Goal: Information Seeking & Learning: Learn about a topic

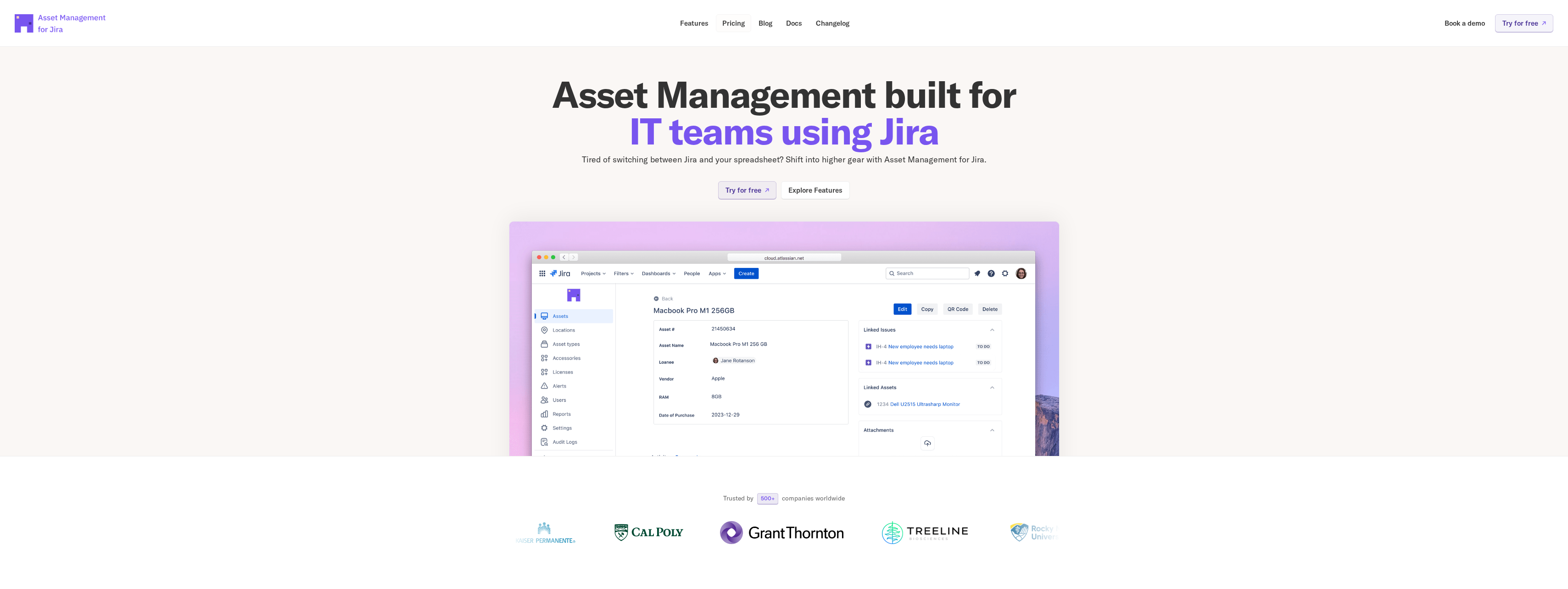
click at [726, 31] on link "Pricing" at bounding box center [733, 23] width 35 height 18
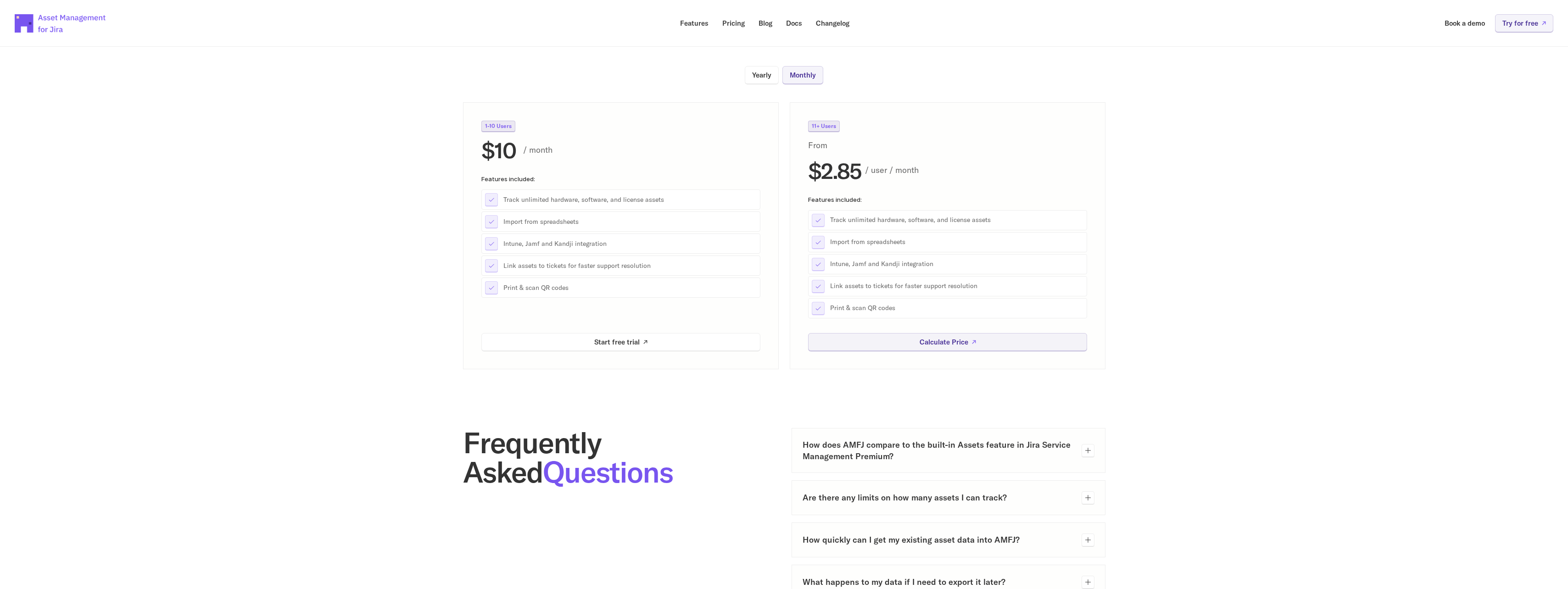
scroll to position [138, 0]
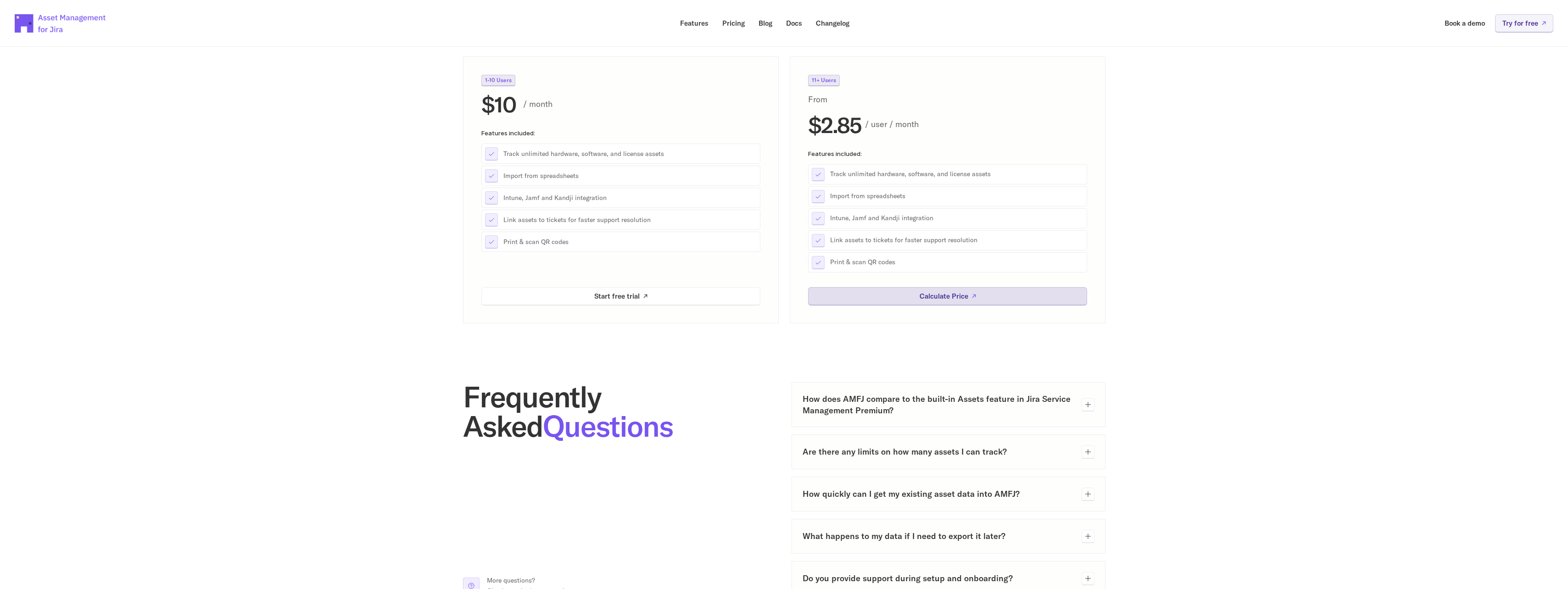
click at [946, 300] on link "Calculate Price" at bounding box center [947, 296] width 279 height 18
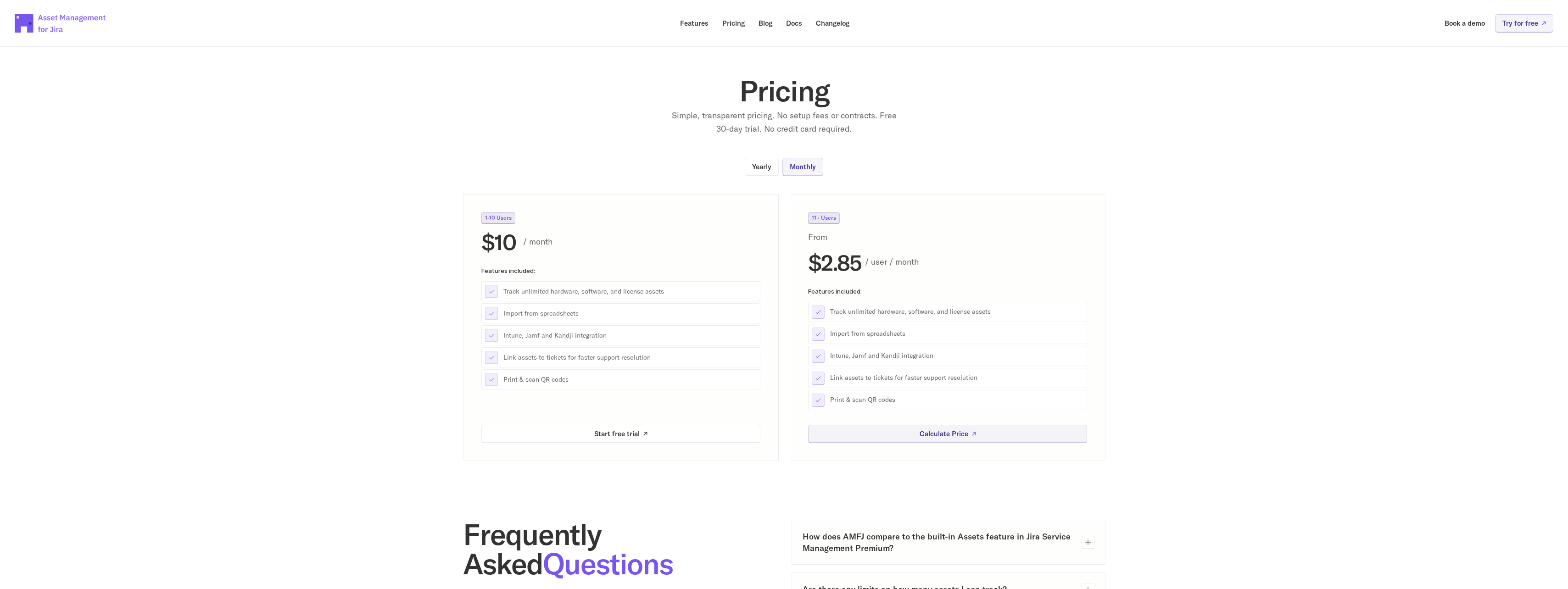
click at [787, 21] on p "Docs" at bounding box center [794, 22] width 16 height 7
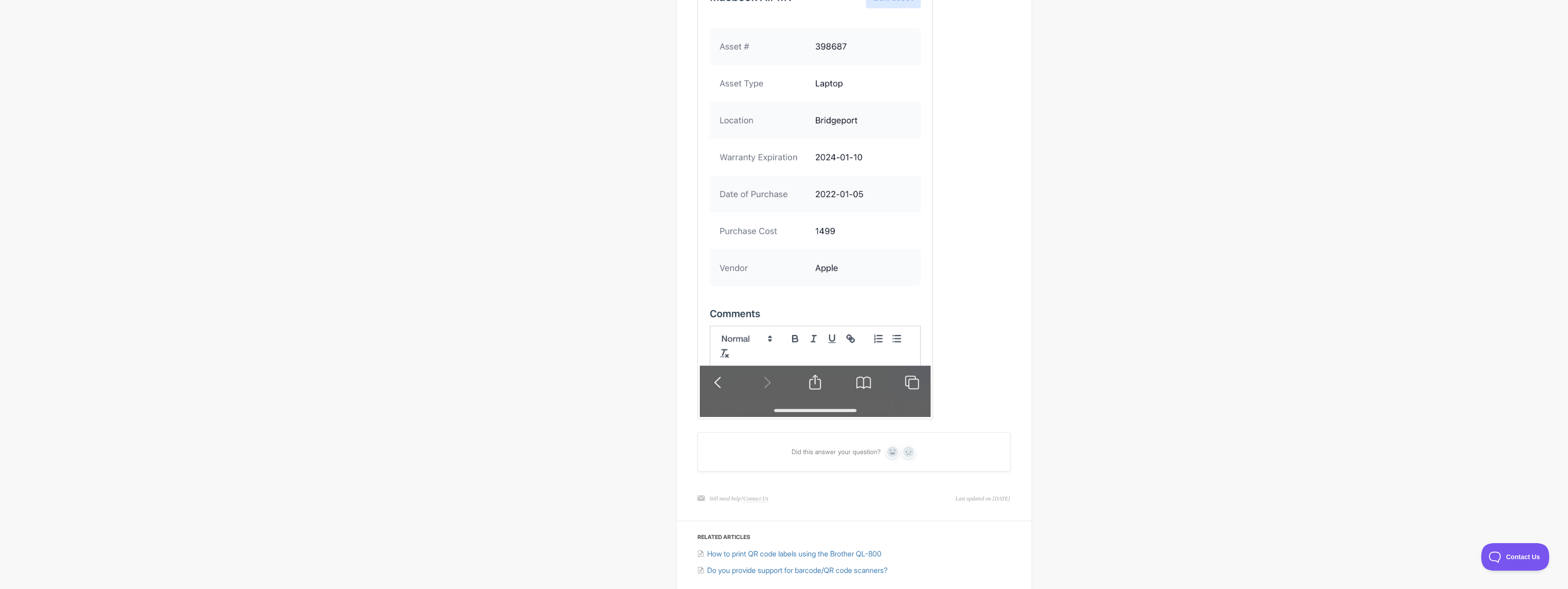
scroll to position [1927, 0]
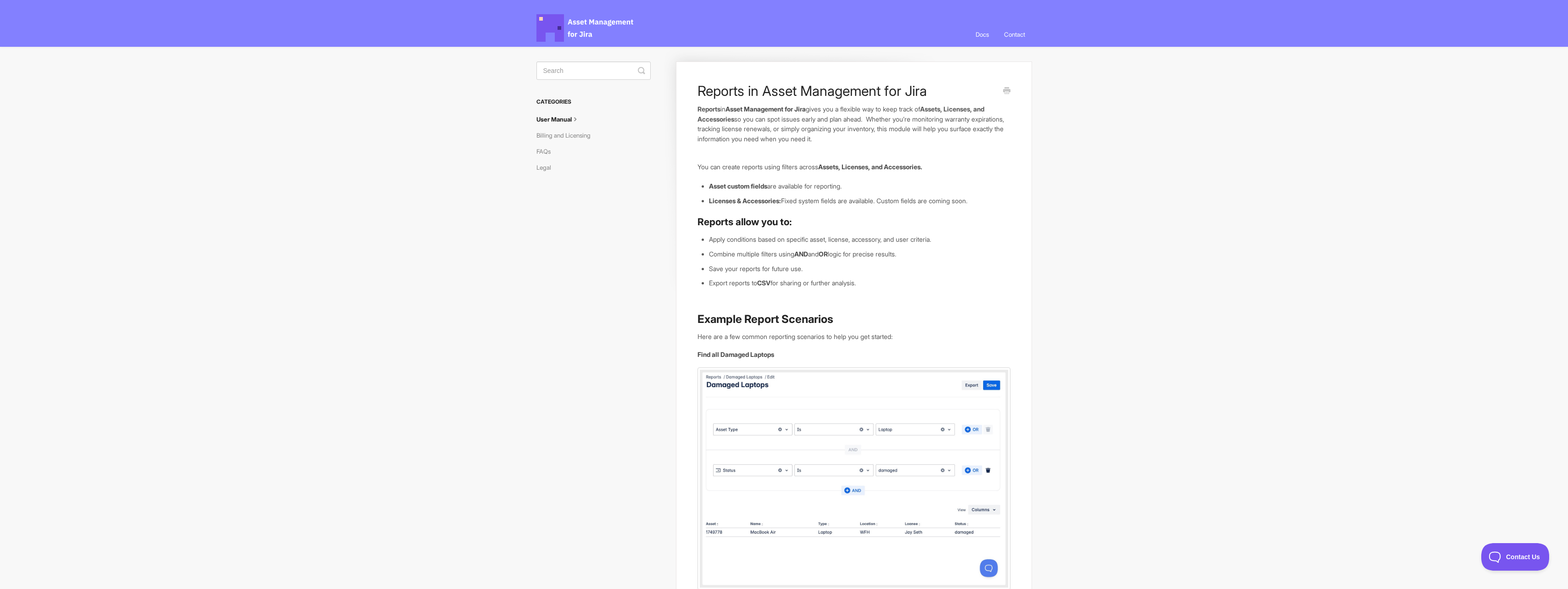
drag, startPoint x: 1132, startPoint y: 448, endPoint x: 1013, endPoint y: -27, distance: 489.7
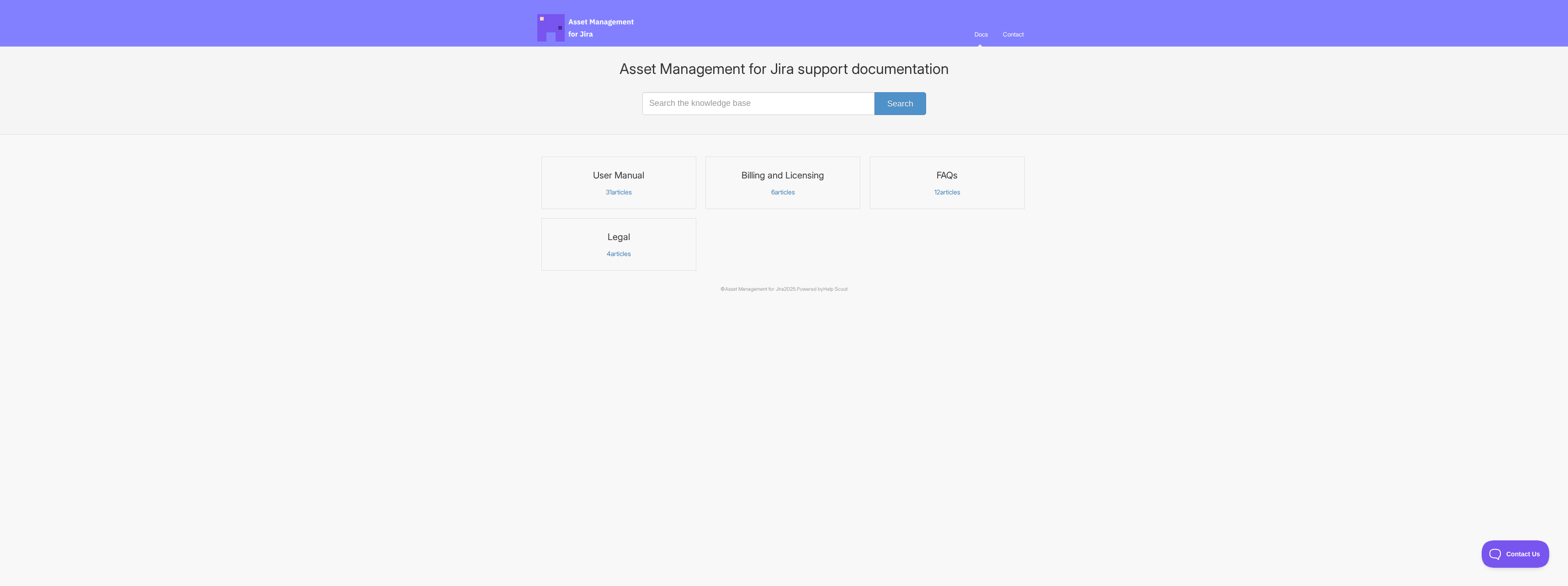
click at [568, 246] on link "Legal 4 articles" at bounding box center [618, 244] width 155 height 53
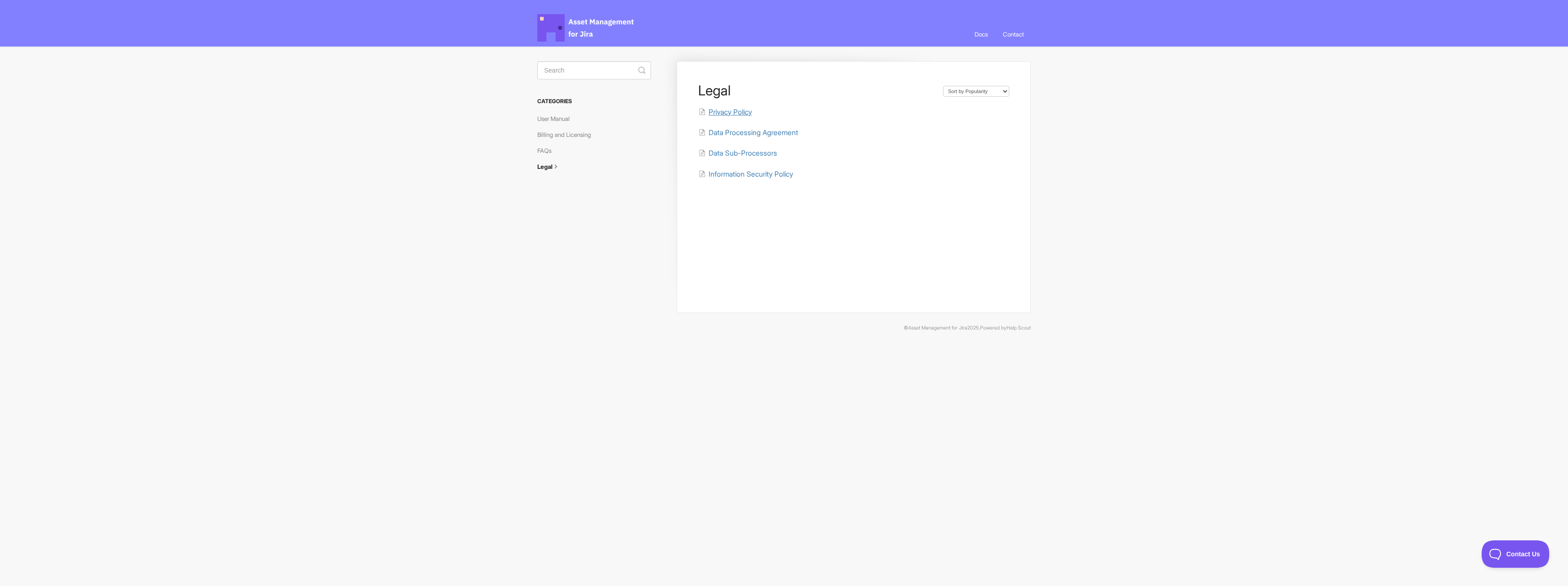
click at [739, 115] on span "Privacy Policy" at bounding box center [730, 112] width 43 height 9
click at [553, 170] on link "Legal" at bounding box center [552, 167] width 31 height 15
click at [548, 135] on link "Billing and Licensing" at bounding box center [568, 135] width 61 height 15
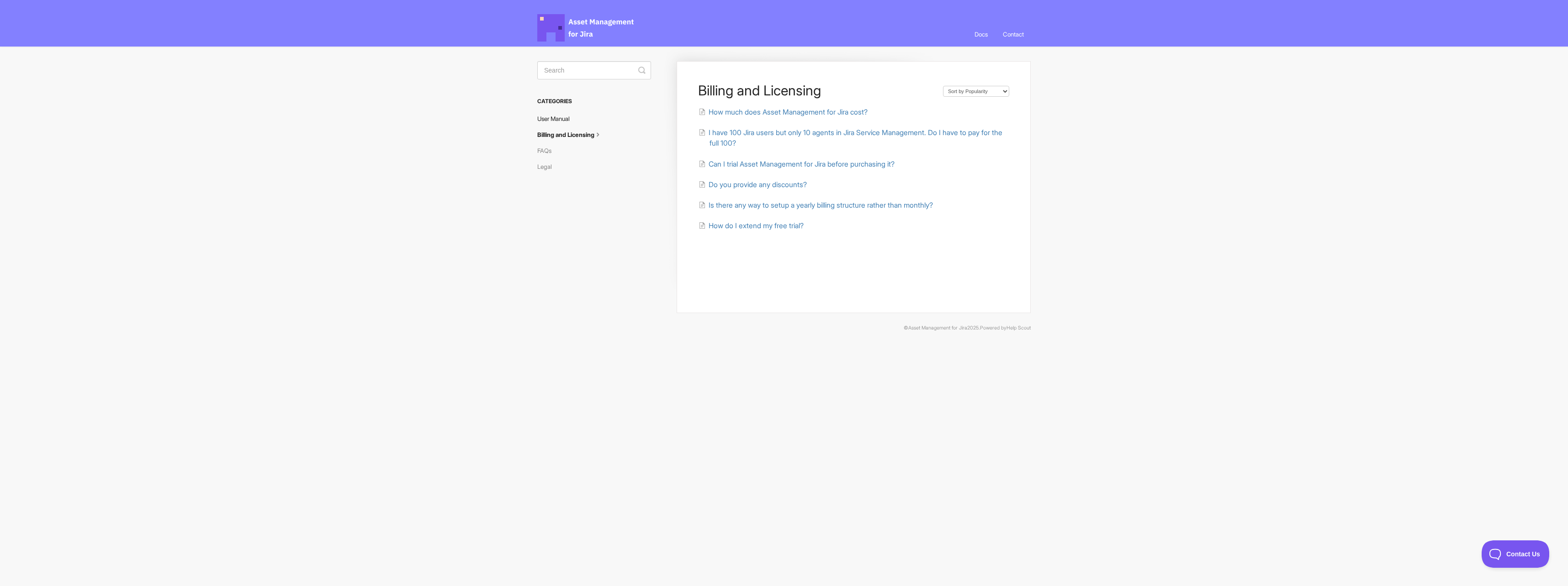
click at [544, 117] on link "User Manual" at bounding box center [557, 119] width 39 height 15
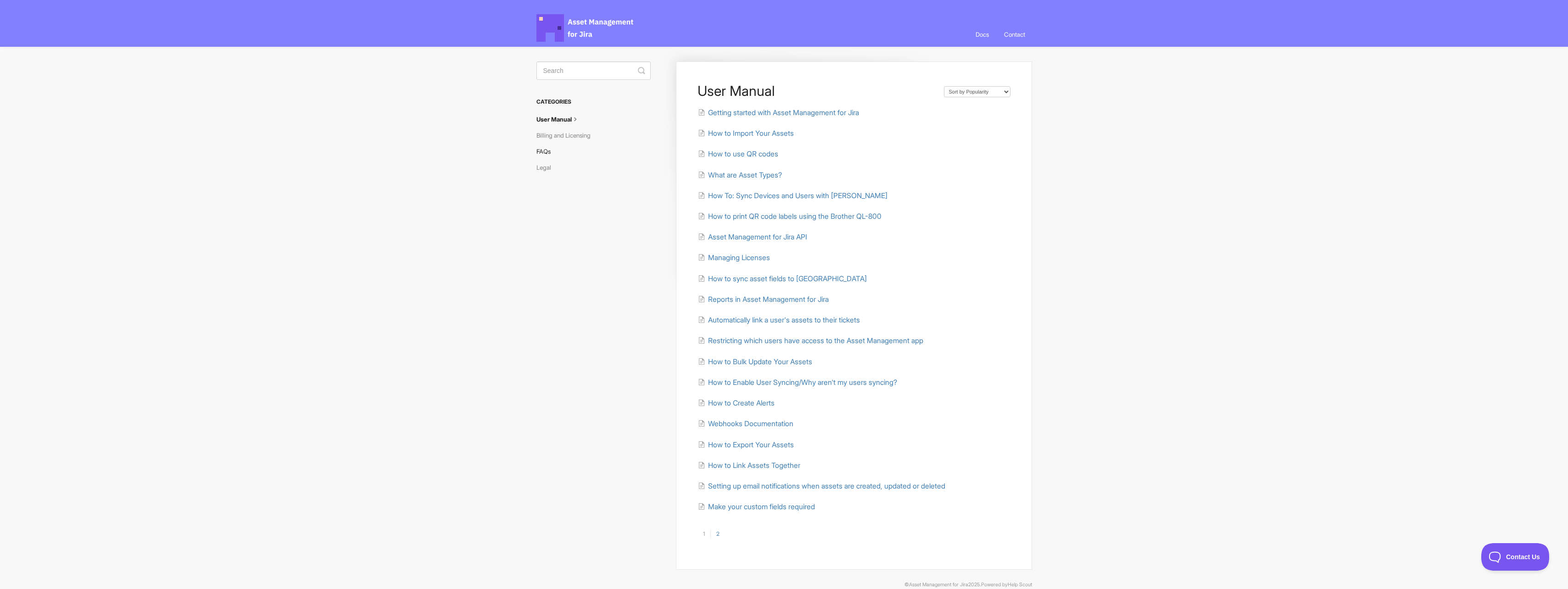
click at [549, 148] on link "FAQs" at bounding box center [547, 152] width 21 height 15
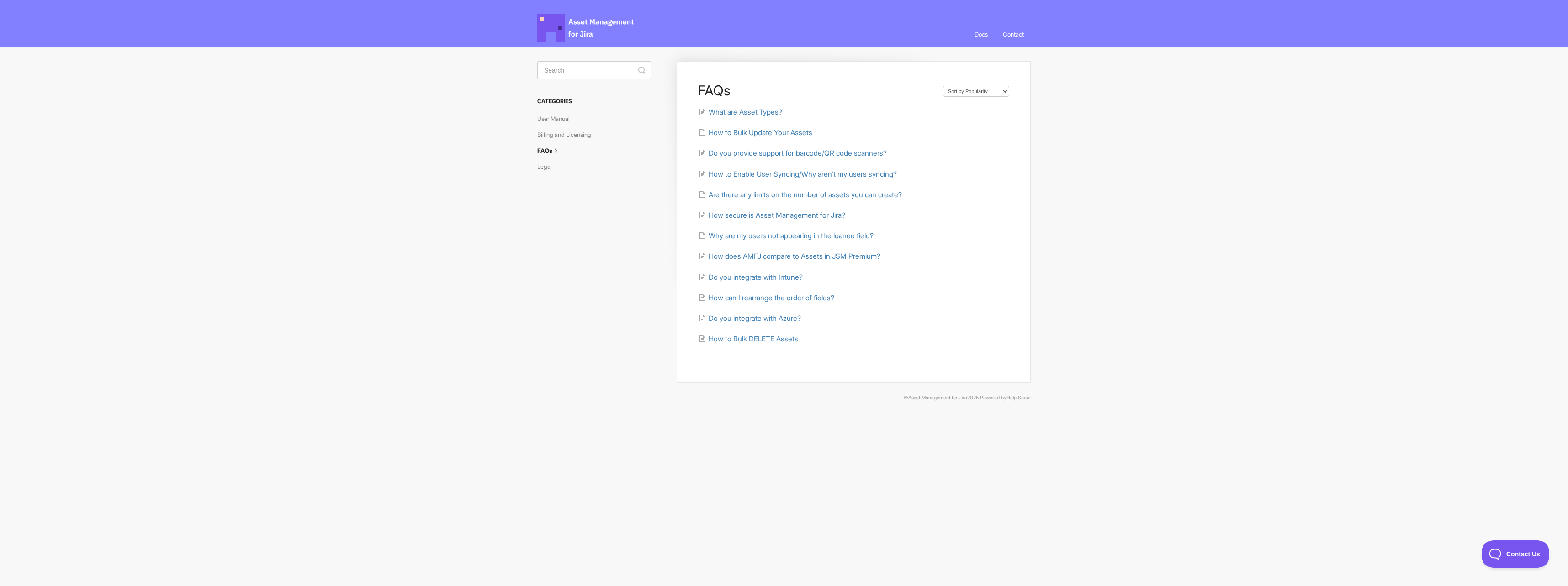
click at [550, 176] on aside "Toggle Search Categories User Manual Billing and Licensing FAQs Legal" at bounding box center [594, 125] width 114 height 129
click at [545, 164] on link "Legal" at bounding box center [548, 167] width 22 height 15
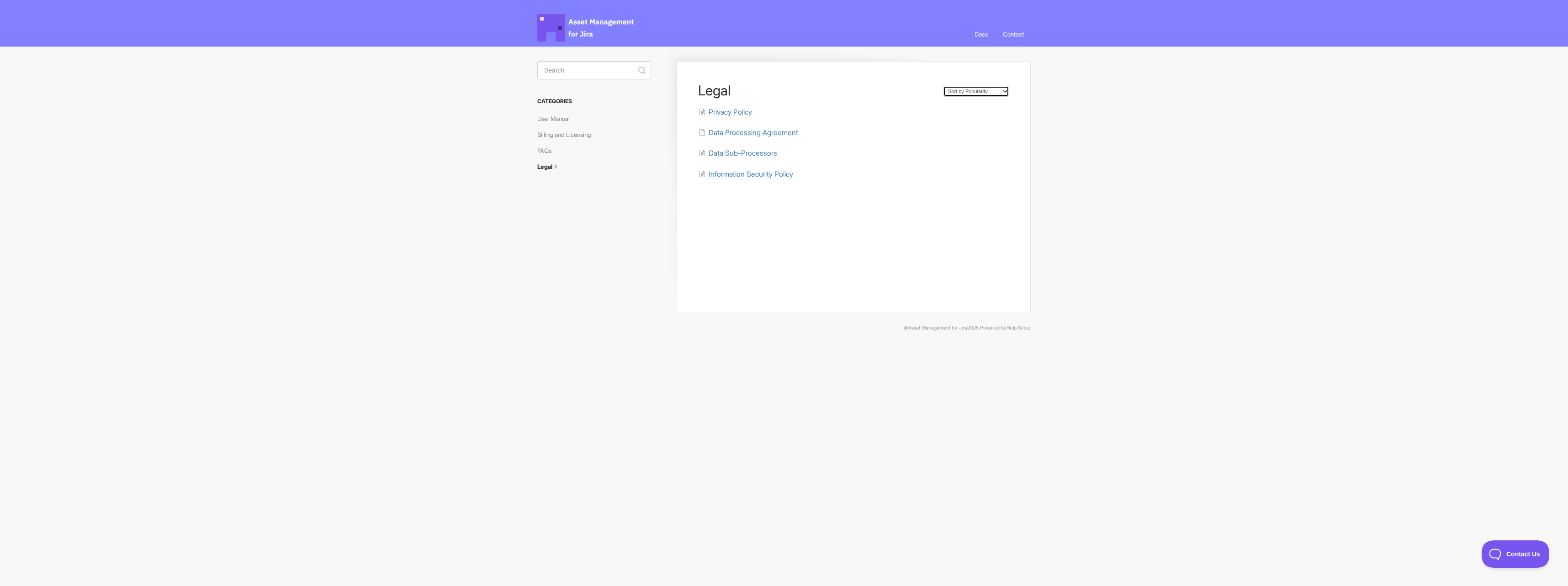
click at [977, 91] on select "Sort by Default Sort A-Z Sort by Popularity Sort by Last Updated" at bounding box center [976, 91] width 66 height 11
click at [568, 106] on h3 "Categories" at bounding box center [594, 101] width 114 height 16
click at [563, 121] on link "User Manual" at bounding box center [557, 119] width 39 height 15
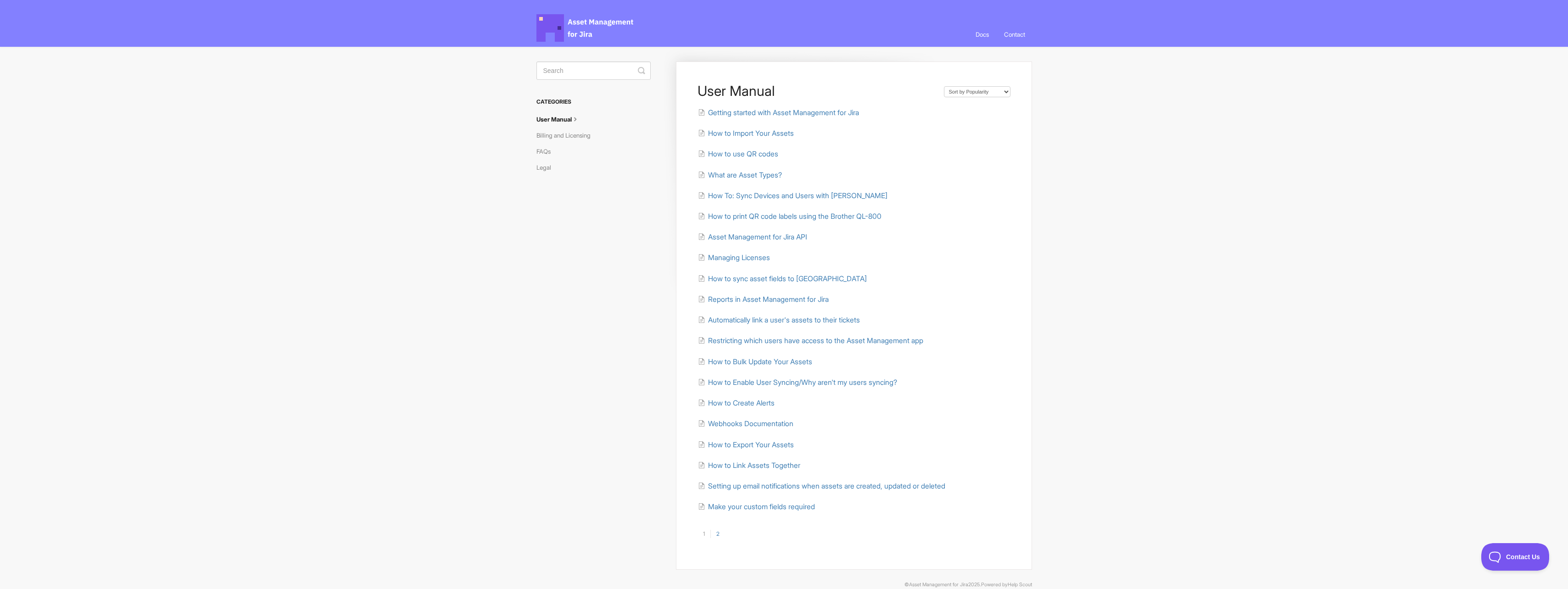
click at [718, 537] on section "1 2" at bounding box center [854, 535] width 312 height 10
click at [718, 532] on link "2" at bounding box center [717, 534] width 15 height 8
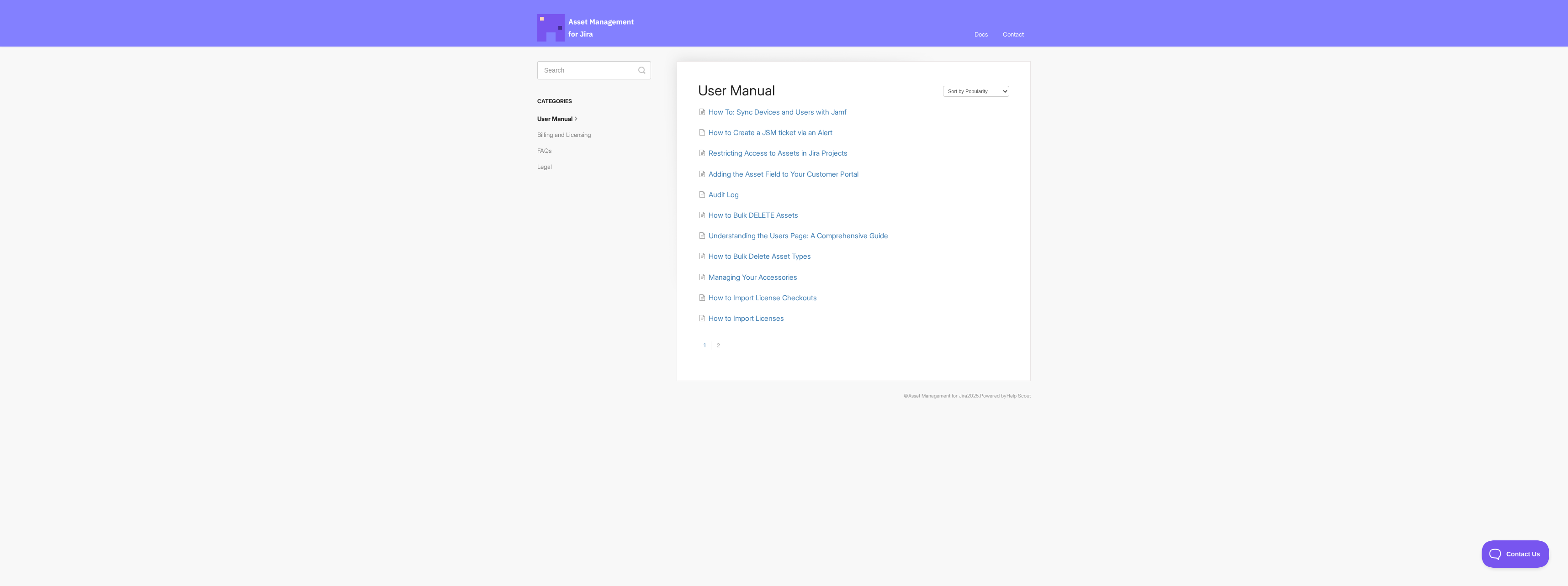
click at [720, 349] on link "2" at bounding box center [718, 345] width 15 height 8
click at [717, 344] on link "2" at bounding box center [718, 345] width 15 height 8
click at [720, 344] on link "2" at bounding box center [718, 345] width 15 height 8
click at [705, 344] on link "1" at bounding box center [704, 345] width 13 height 8
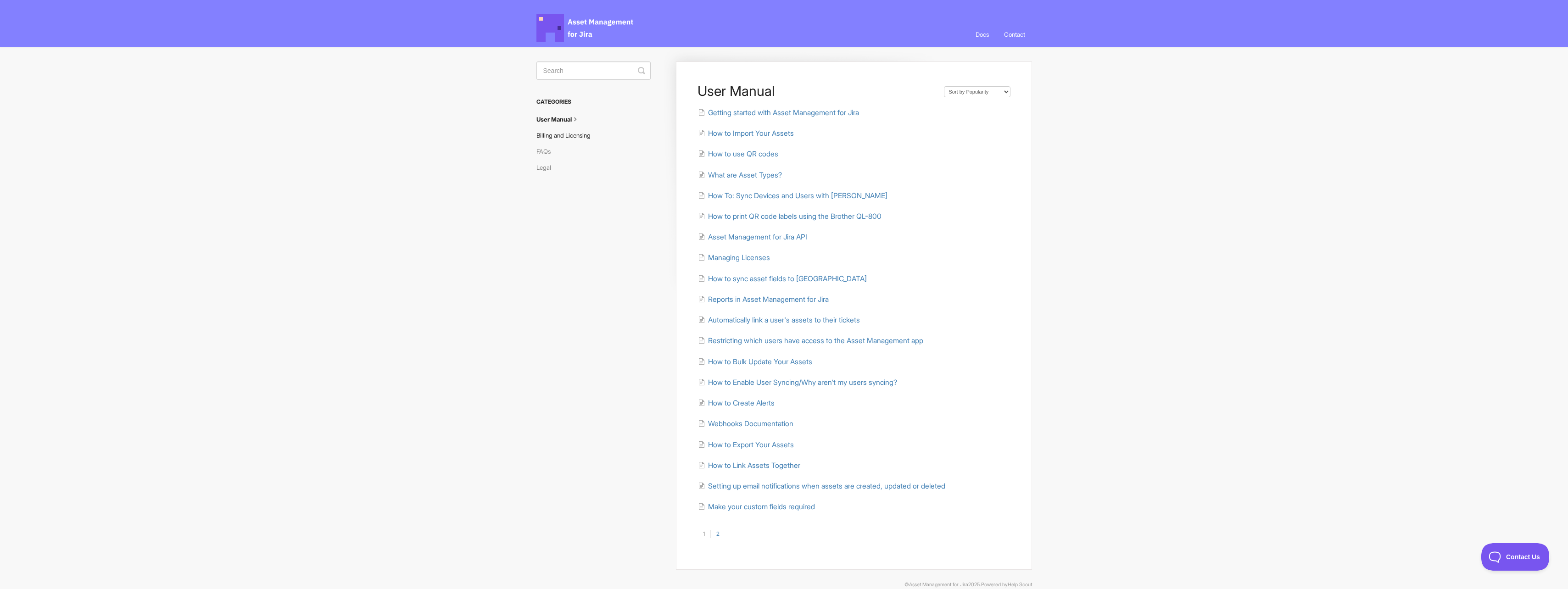
click at [571, 132] on link "Billing and Licensing" at bounding box center [567, 135] width 61 height 15
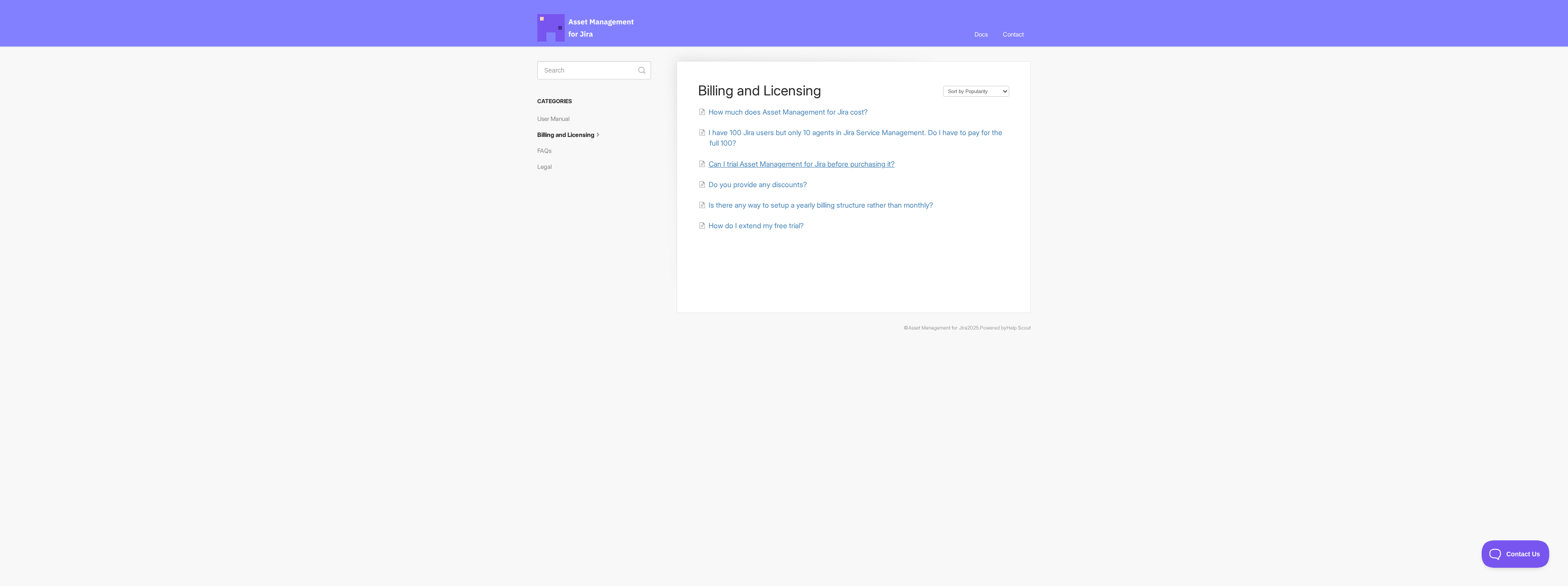
click at [772, 167] on span "Can I trial Asset Management for Jira before purchasing it?" at bounding box center [801, 164] width 186 height 9
click at [550, 8] on link "Asset Management for Jira Docs" at bounding box center [591, 23] width 107 height 47
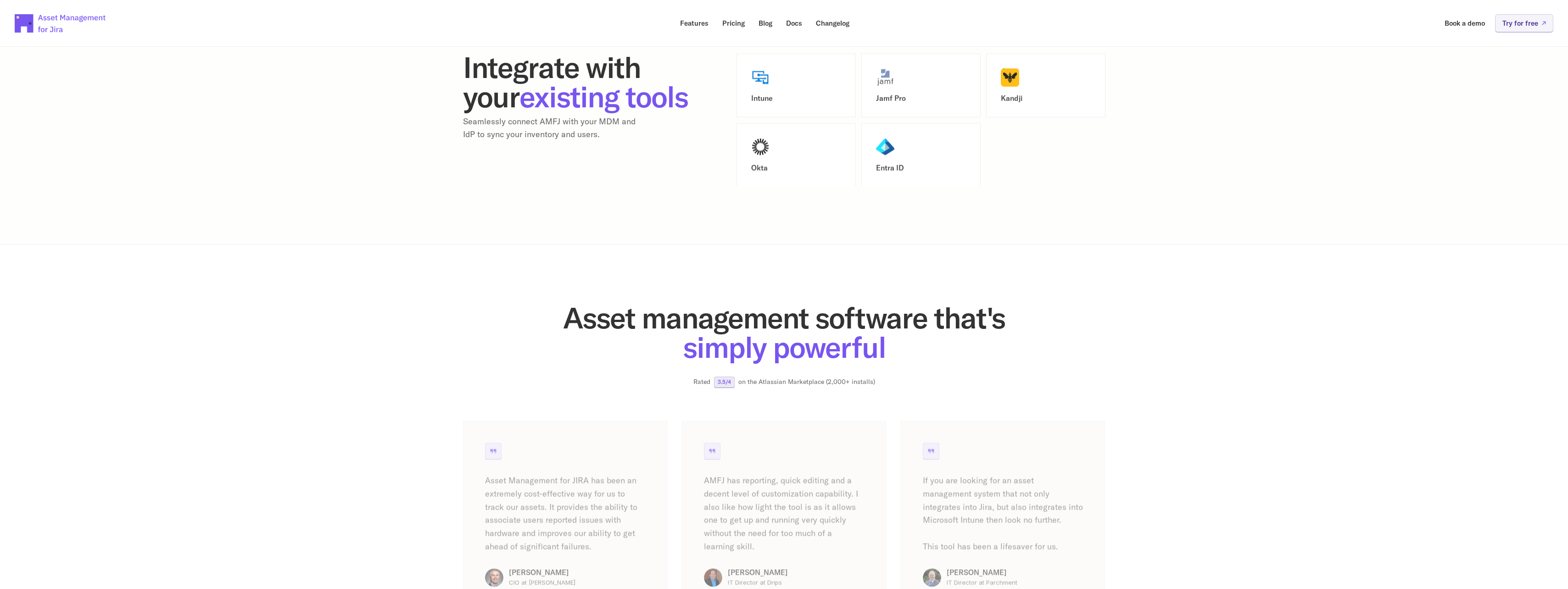
scroll to position [1653, 0]
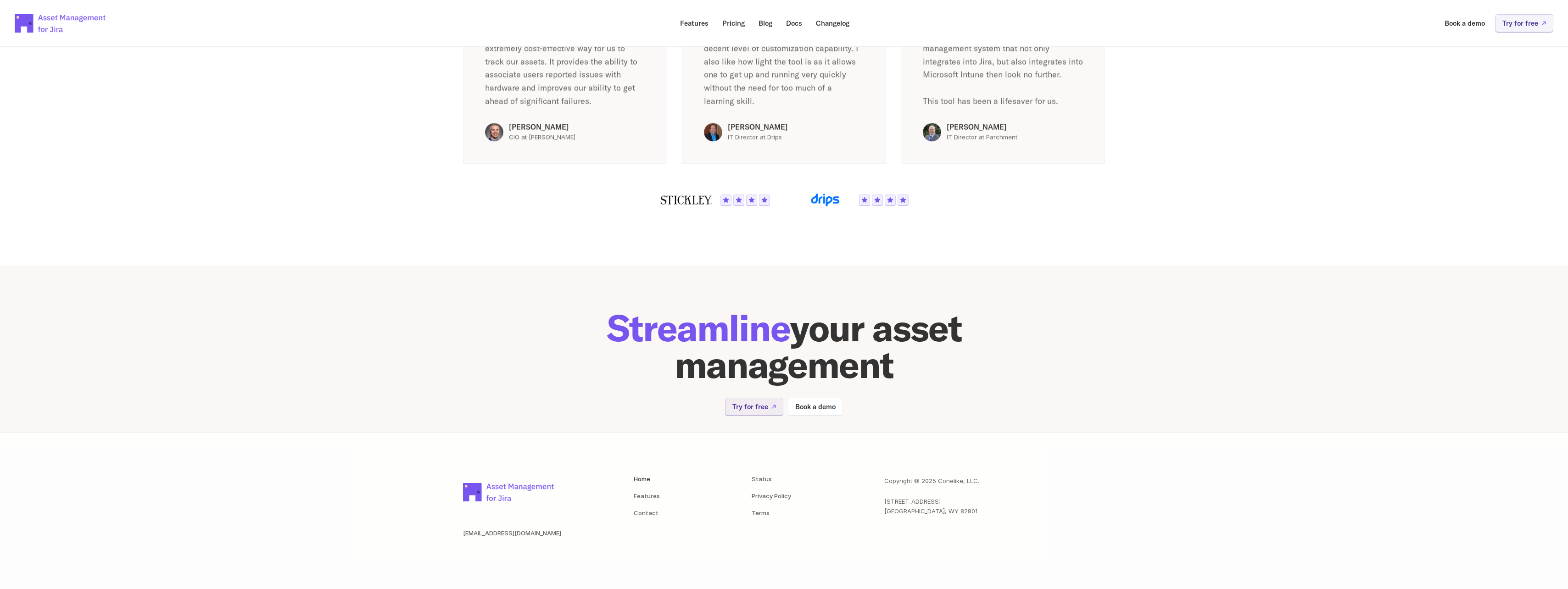
drag, startPoint x: 1244, startPoint y: 356, endPoint x: 1149, endPoint y: 536, distance: 203.5
click at [767, 515] on link "Terms" at bounding box center [761, 513] width 18 height 7
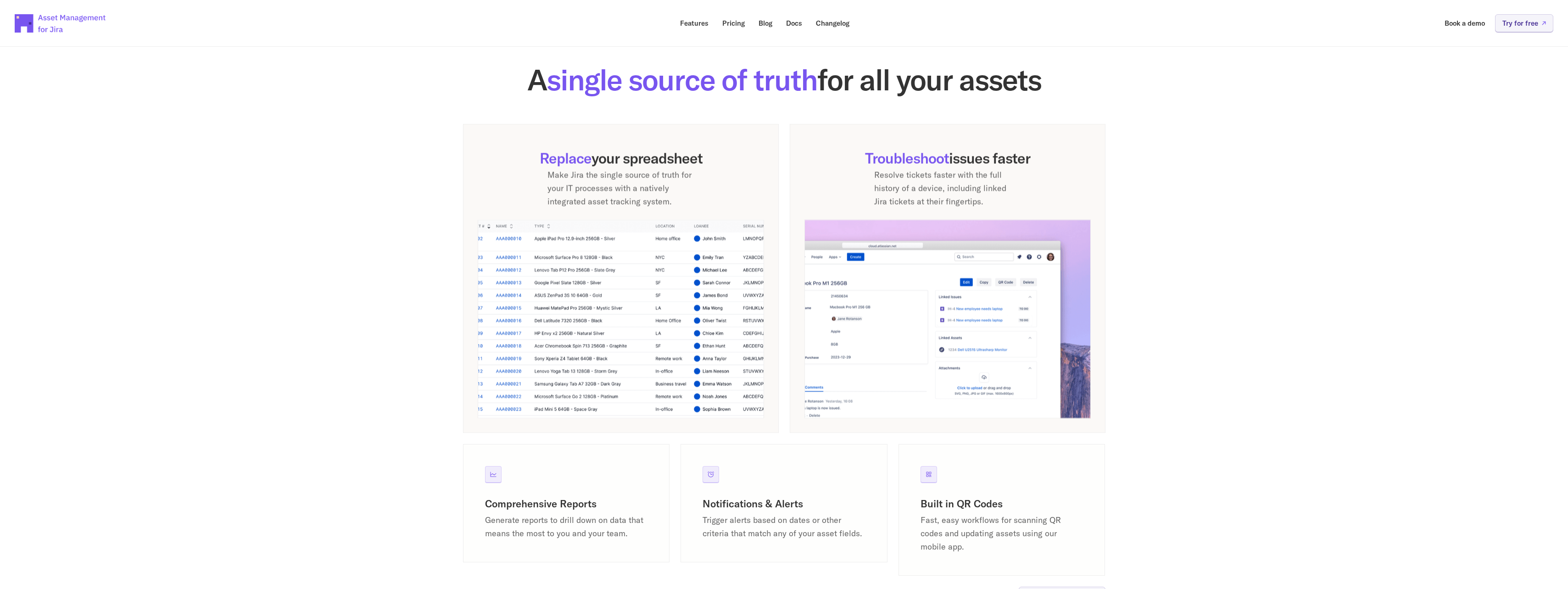
scroll to position [0, 0]
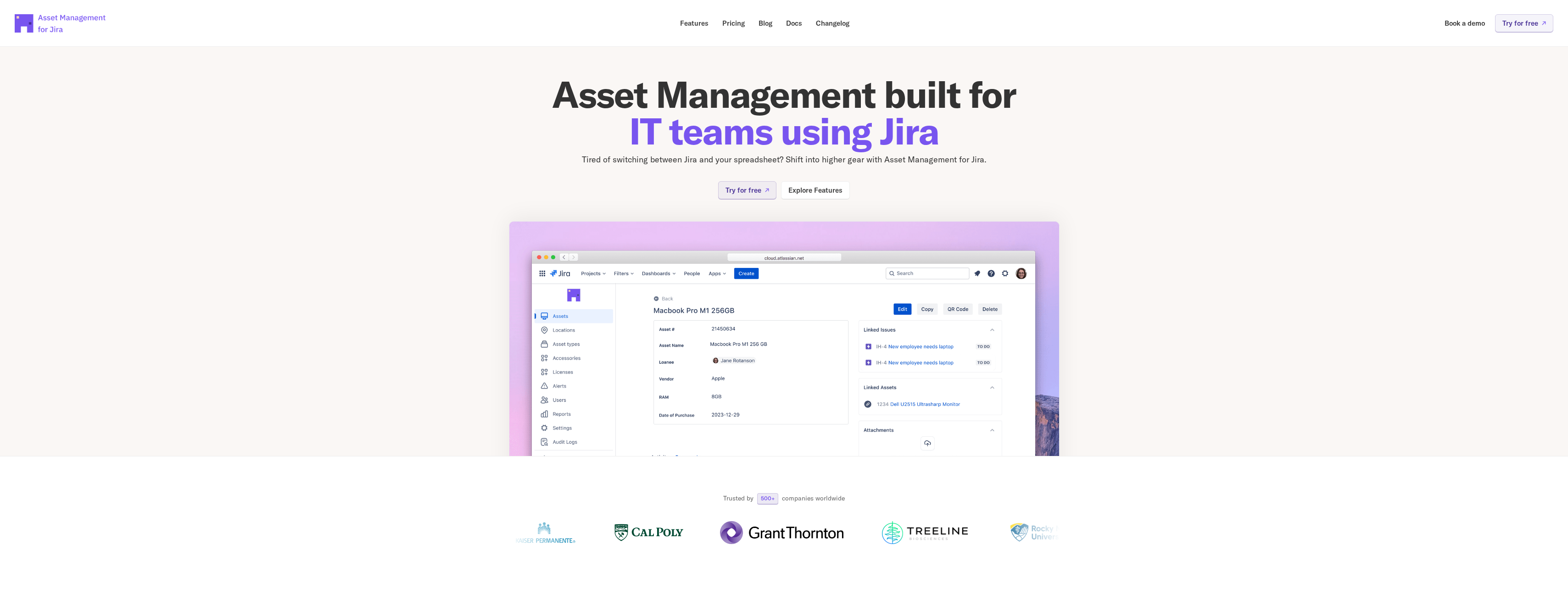
drag, startPoint x: 594, startPoint y: 400, endPoint x: 604, endPoint y: 22, distance: 378.1
click at [687, 23] on p "Features" at bounding box center [694, 22] width 28 height 7
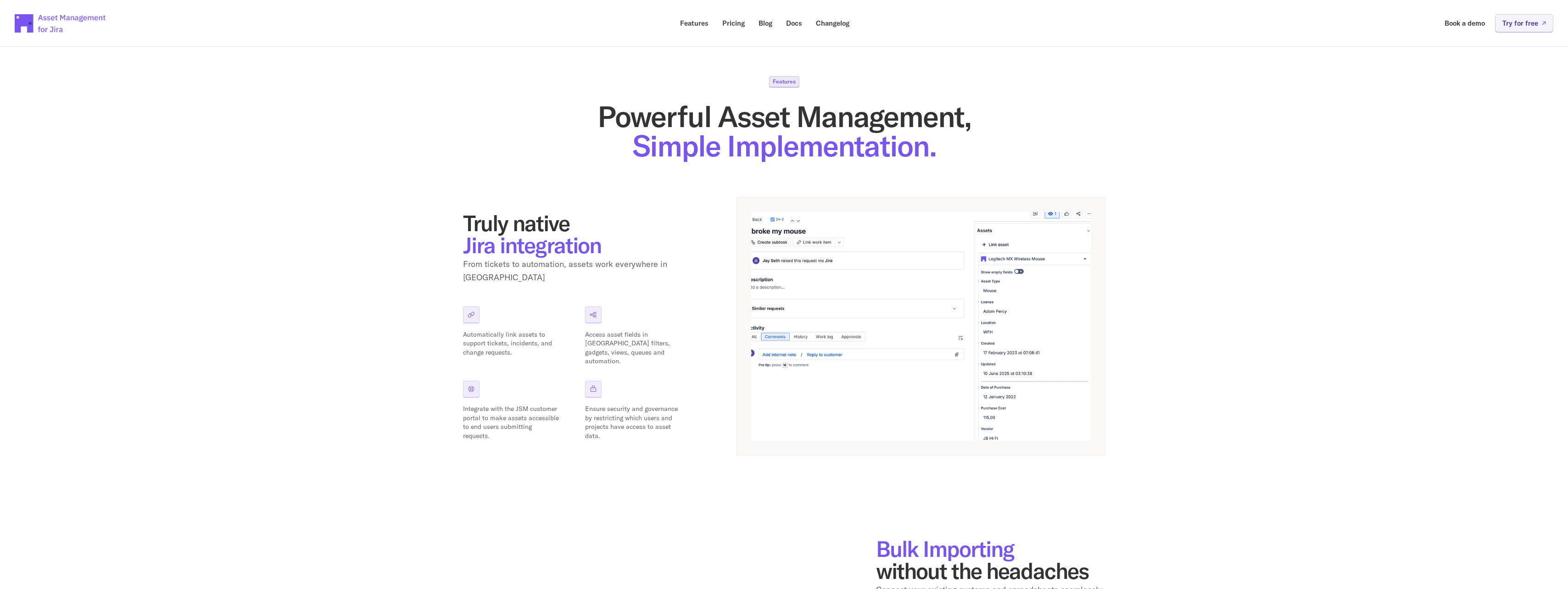
click at [469, 330] on p "Automatically link assets to support tickets, incidents, and change requests." at bounding box center [510, 344] width 96 height 27
drag, startPoint x: 469, startPoint y: 330, endPoint x: 472, endPoint y: 348, distance: 18.2
click at [472, 348] on p "Automatically link assets to support tickets, incidents, and change requests." at bounding box center [510, 344] width 96 height 27
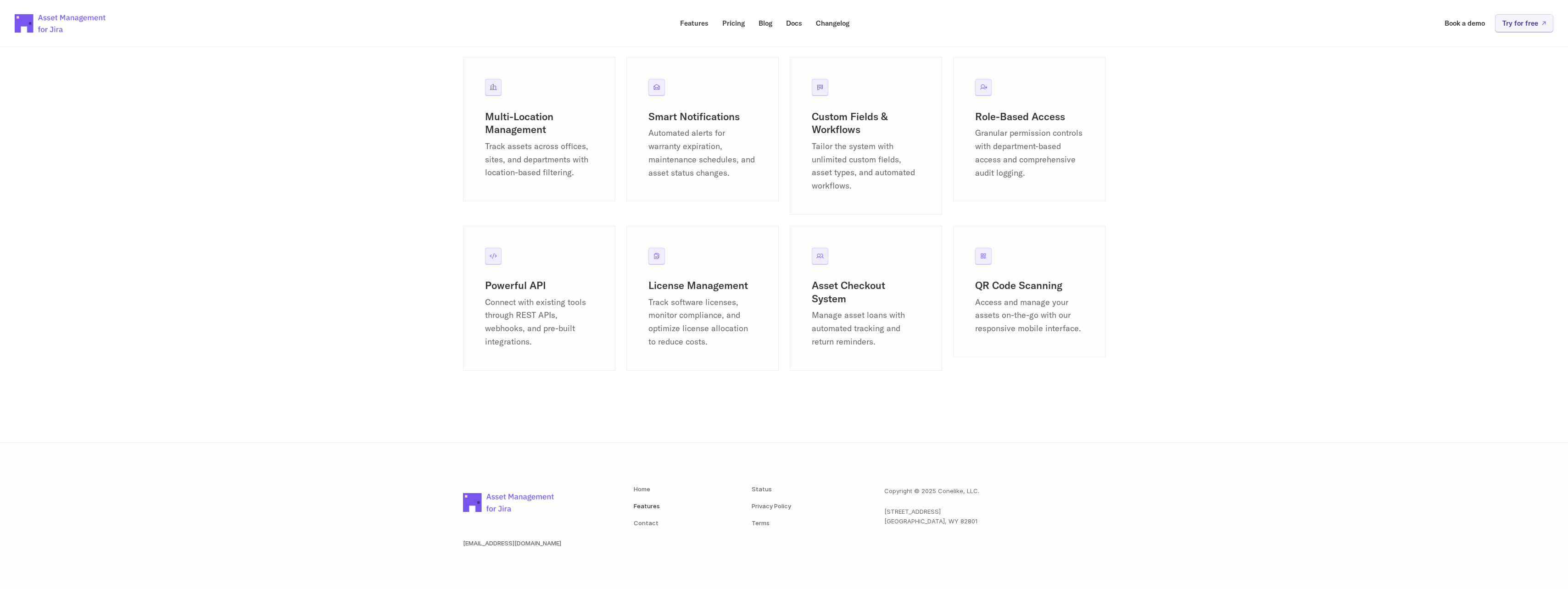
scroll to position [1113, 0]
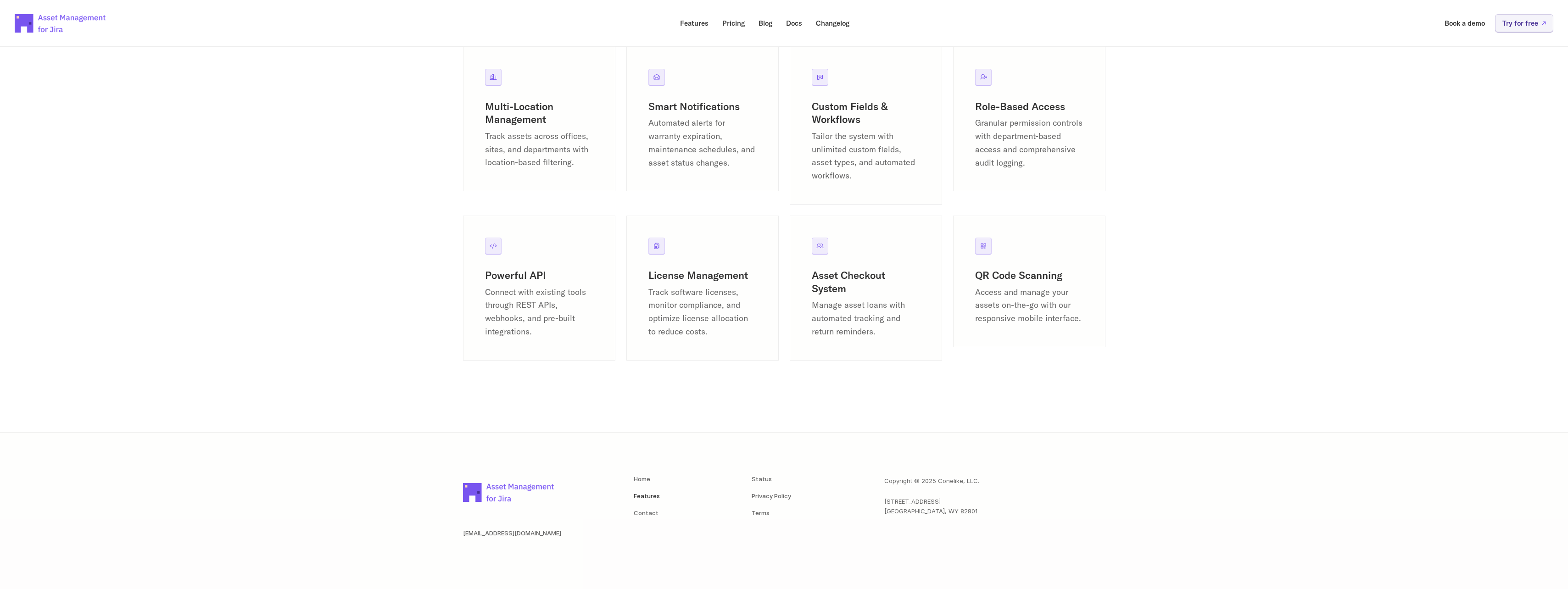
drag, startPoint x: 658, startPoint y: 434, endPoint x: 653, endPoint y: 466, distance: 32.4
click at [652, 504] on nav "Home Features Contact" at bounding box center [685, 496] width 103 height 40
click at [646, 500] on nav "Home Features Contact" at bounding box center [685, 496] width 103 height 40
click at [643, 498] on link "Features" at bounding box center [646, 496] width 26 height 7
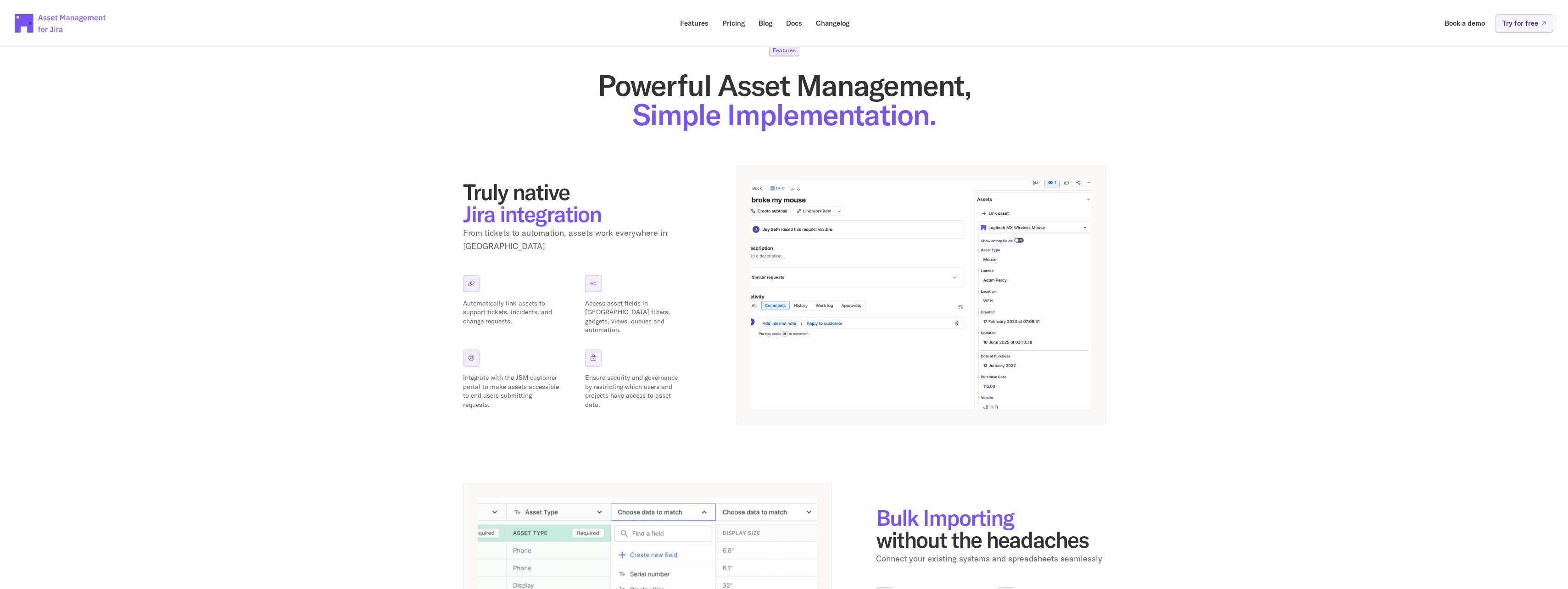
scroll to position [46, 0]
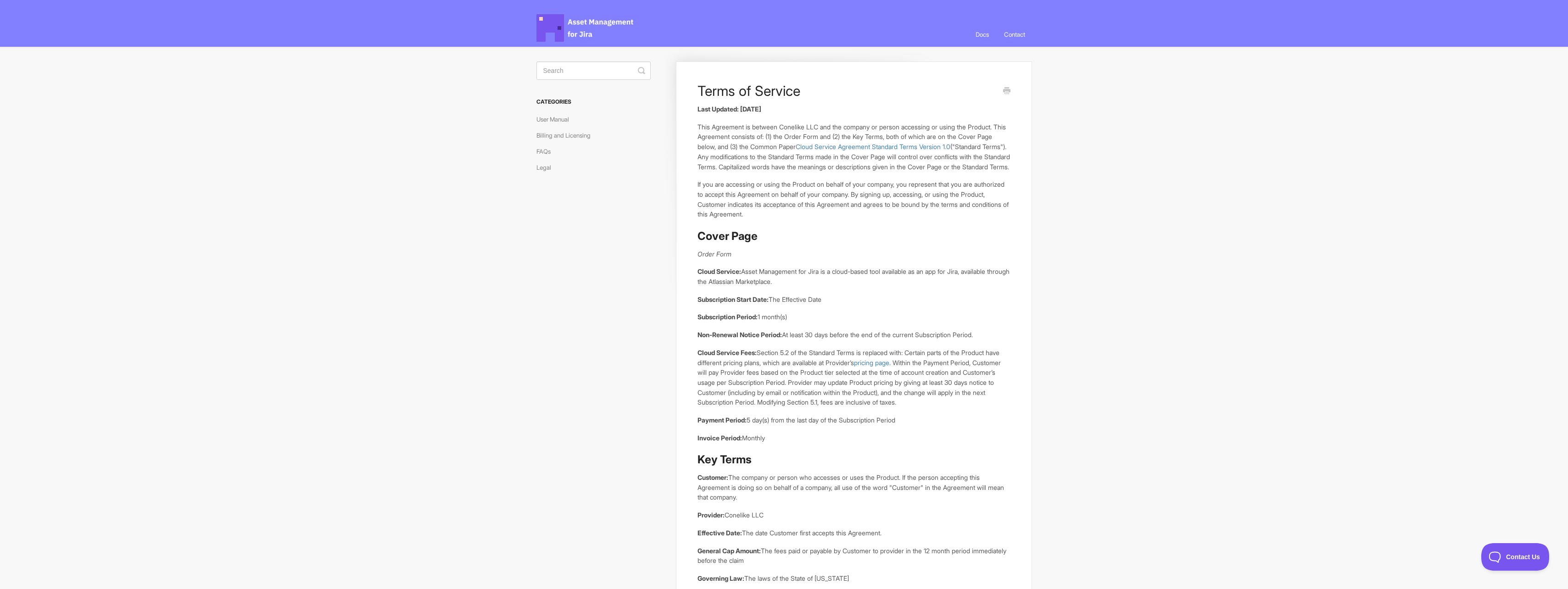
click at [851, 216] on p "If you are accessing or using the Product on behalf of your company, you repres…" at bounding box center [854, 199] width 312 height 40
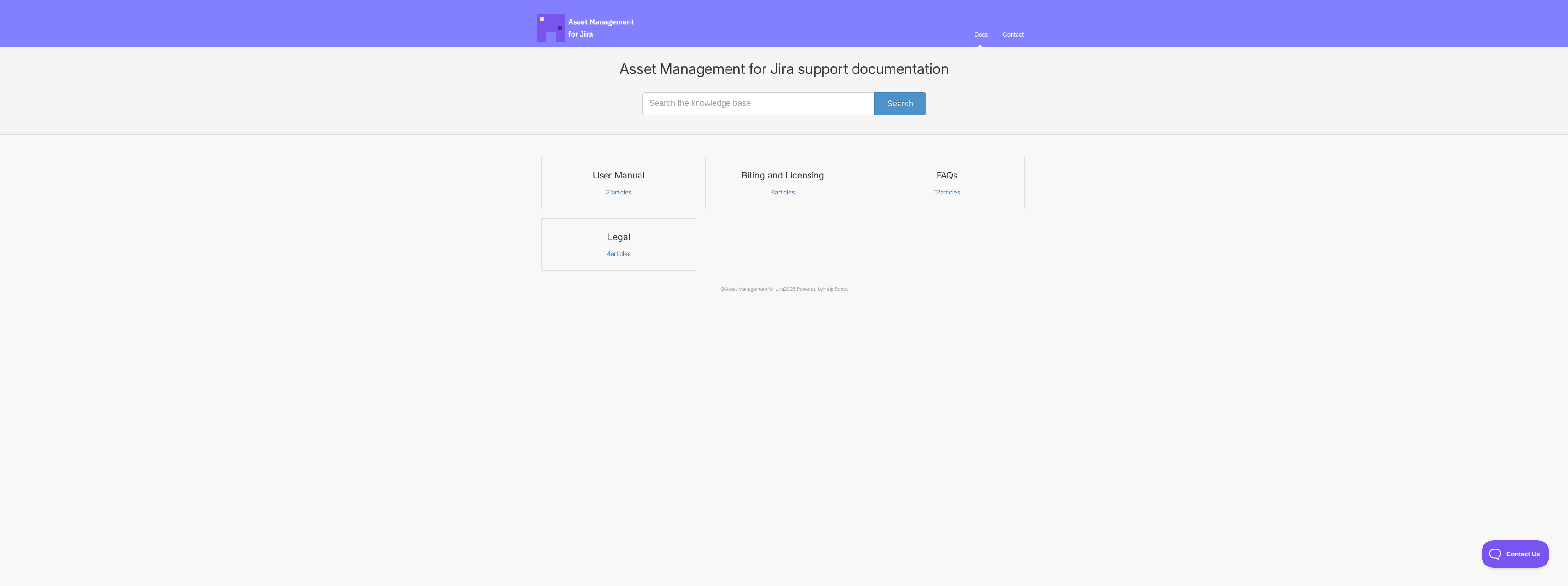
click at [635, 239] on h3 "Legal" at bounding box center [618, 237] width 143 height 12
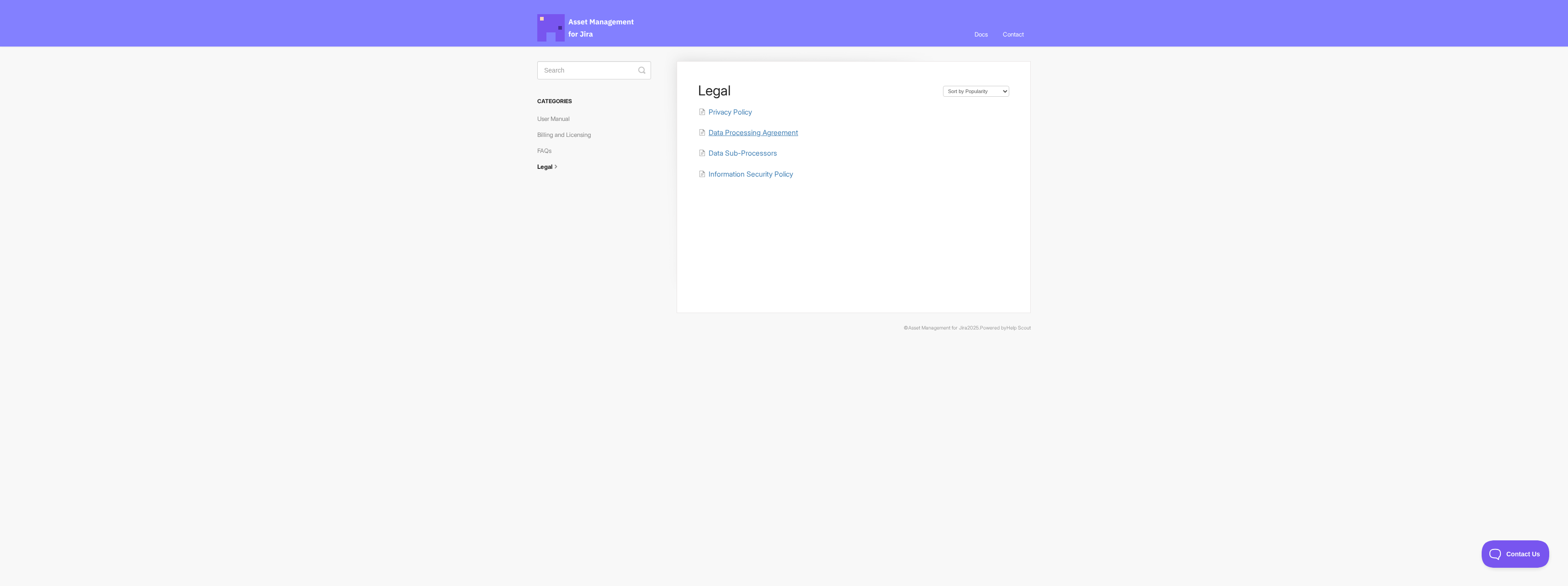
click at [729, 133] on span "Data Processing Agreement" at bounding box center [753, 133] width 89 height 9
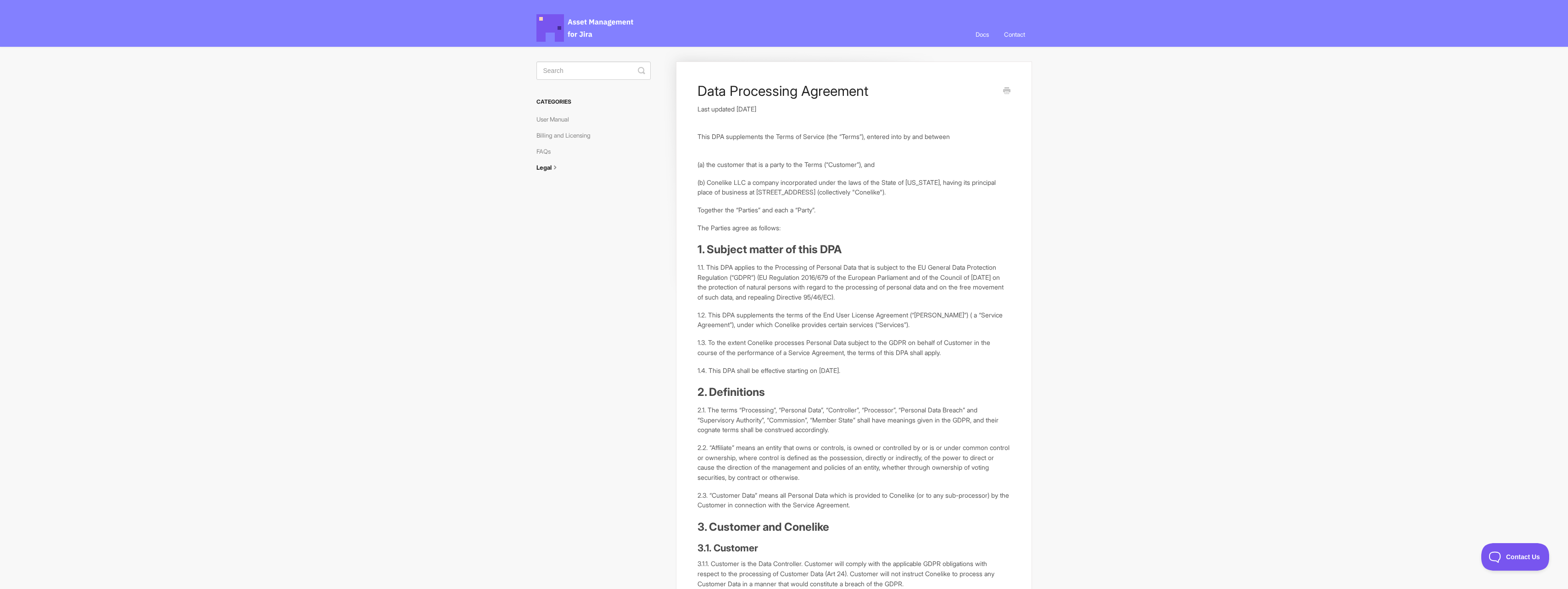
drag, startPoint x: 639, startPoint y: 457, endPoint x: 624, endPoint y: 92, distance: 365.3
drag, startPoint x: 706, startPoint y: 273, endPoint x: 836, endPoint y: 287, distance: 130.8
click at [836, 287] on p "1.1. This DPA applies to the Processing of Personal Data that is subject to the…" at bounding box center [854, 282] width 312 height 40
drag, startPoint x: 848, startPoint y: 385, endPoint x: 785, endPoint y: 149, distance: 244.3
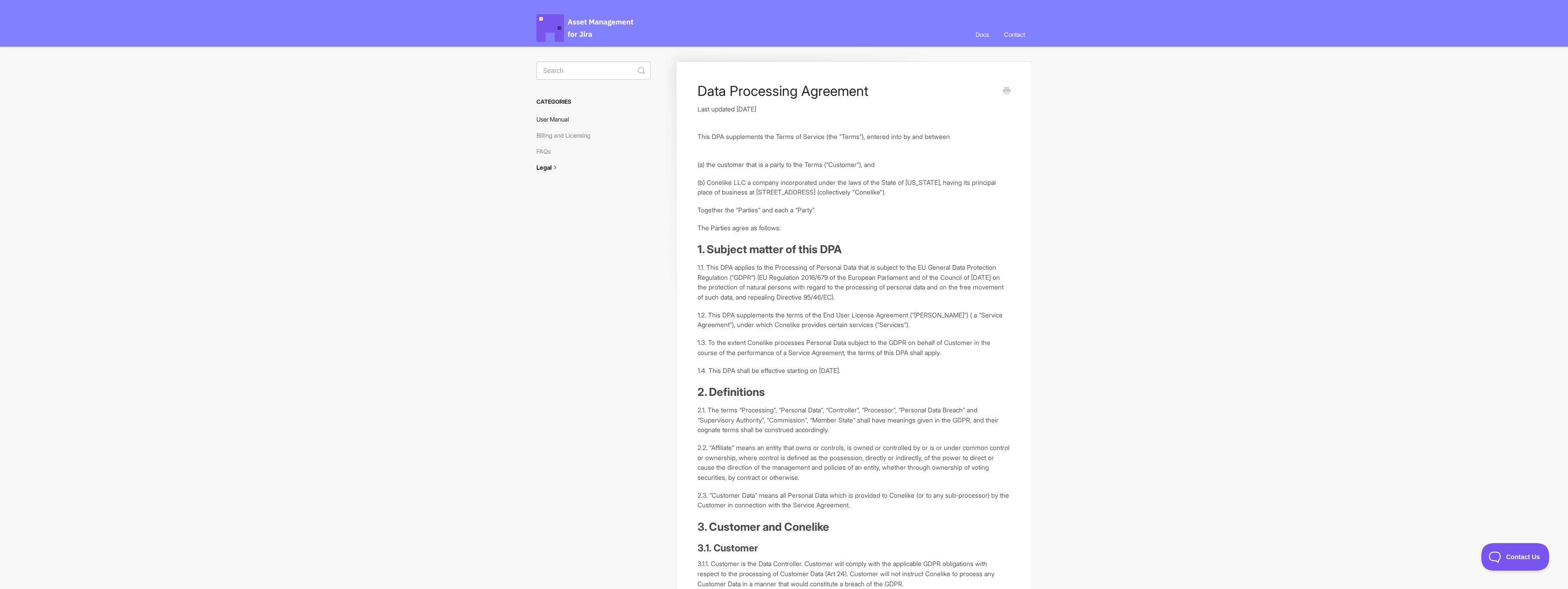
drag, startPoint x: 593, startPoint y: 123, endPoint x: 575, endPoint y: 124, distance: 18.0
click at [593, 123] on li "User Manual" at bounding box center [593, 120] width 114 height 15
click at [555, 141] on link "Billing and Licensing" at bounding box center [567, 135] width 61 height 15
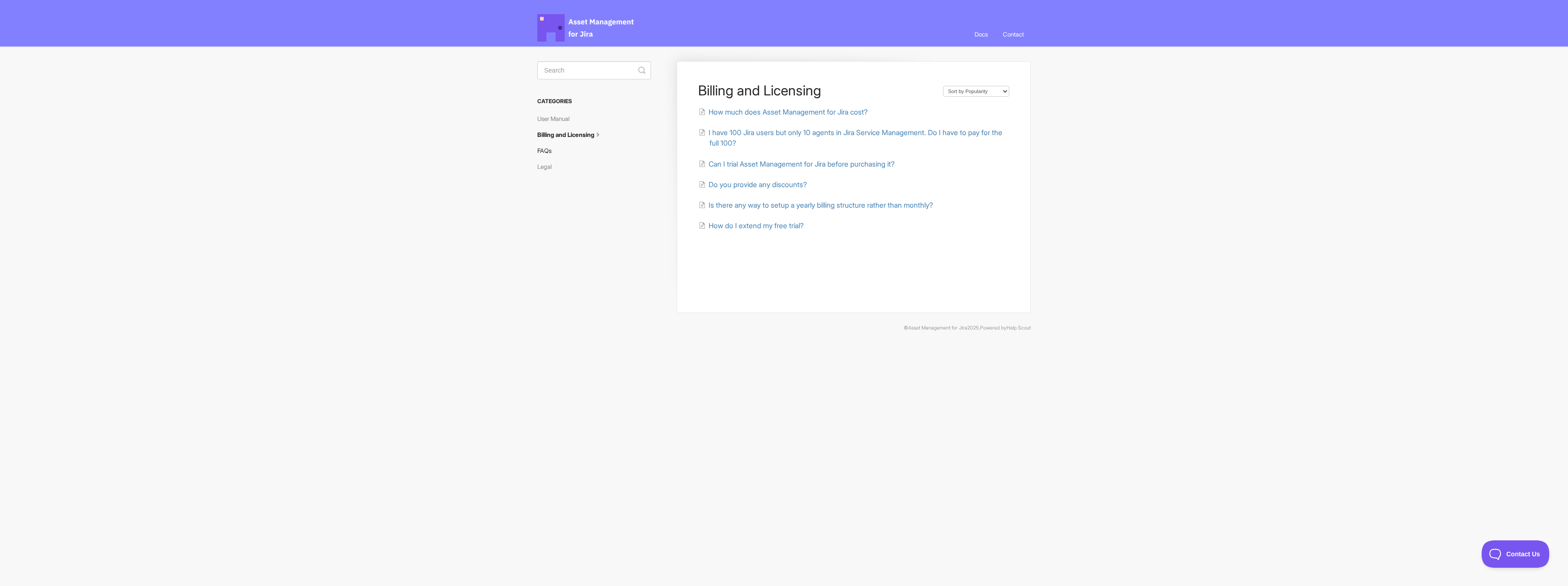
click at [547, 147] on link "FAQs" at bounding box center [548, 151] width 21 height 15
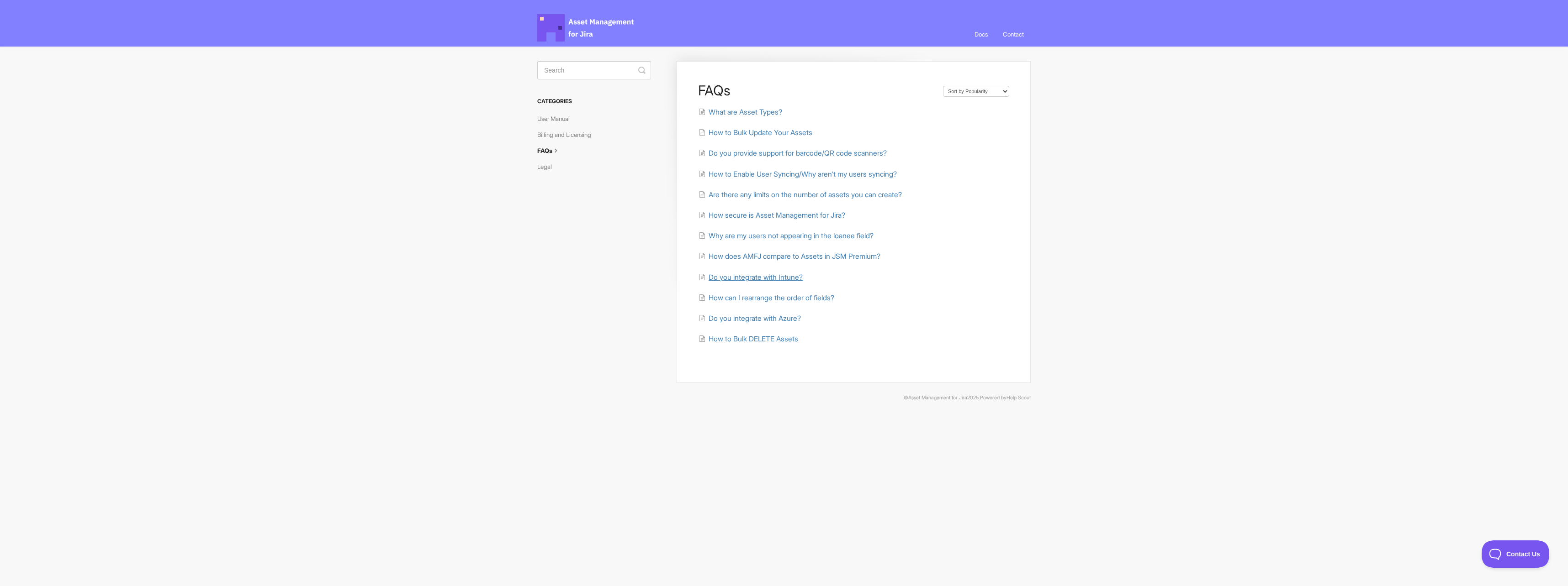
click at [801, 276] on span "Do you integrate with Intune?" at bounding box center [755, 277] width 94 height 9
click at [737, 334] on li "How to Bulk DELETE Assets" at bounding box center [854, 339] width 311 height 10
click at [736, 336] on span "How to Bulk DELETE Assets" at bounding box center [753, 339] width 89 height 9
click at [543, 162] on link "Legal" at bounding box center [548, 167] width 22 height 15
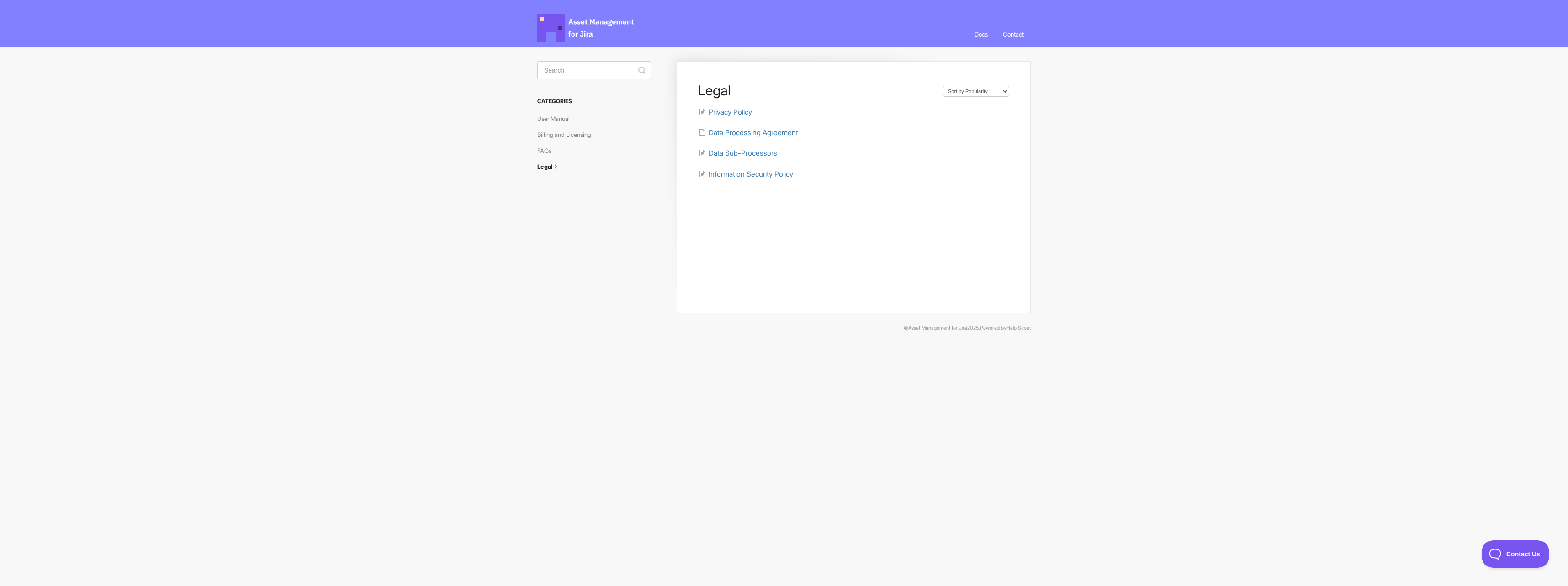
click at [739, 135] on span "Data Processing Agreement" at bounding box center [753, 133] width 89 height 9
click at [715, 181] on div "Legal Sort by Default Sort A-Z Sort by Popularity Sort by Last Updated Privacy …" at bounding box center [854, 187] width 354 height 252
click at [717, 177] on span "Information Security Policy" at bounding box center [751, 174] width 85 height 9
click at [744, 117] on li "Privacy Policy" at bounding box center [854, 112] width 311 height 10
click at [744, 115] on span "Privacy Policy" at bounding box center [730, 112] width 43 height 9
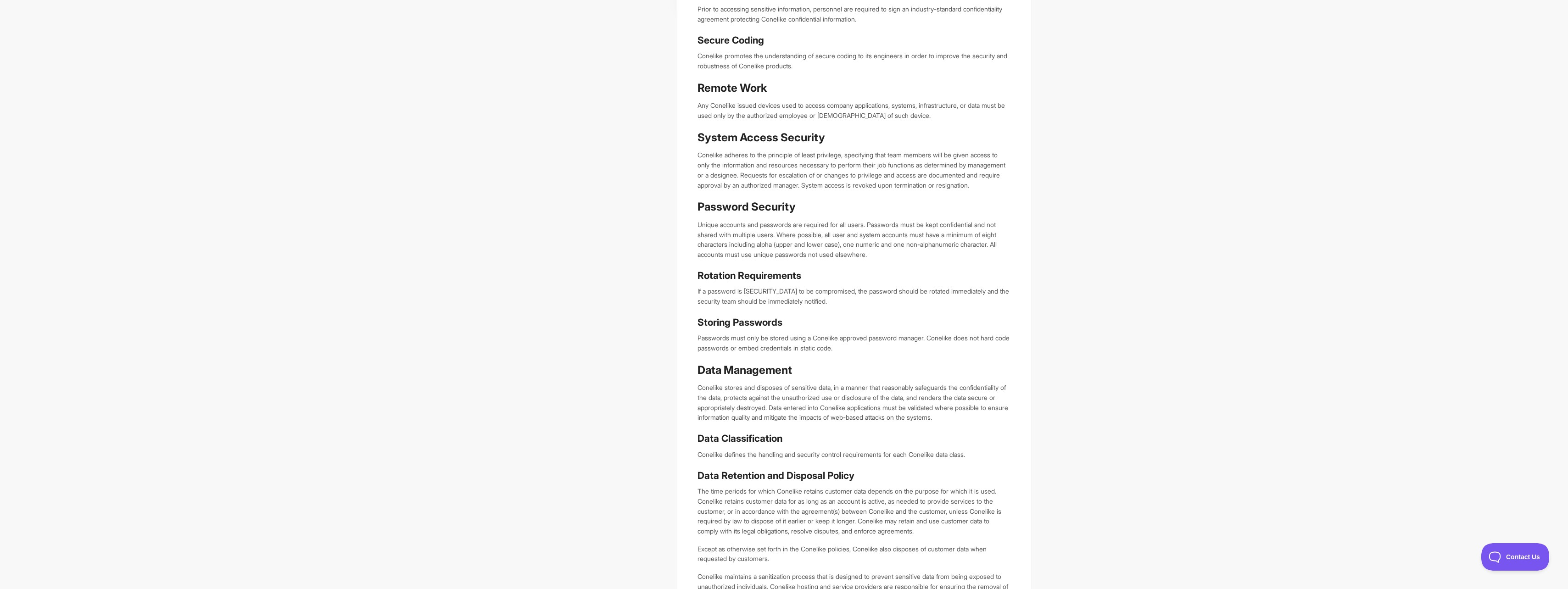
scroll to position [413, 0]
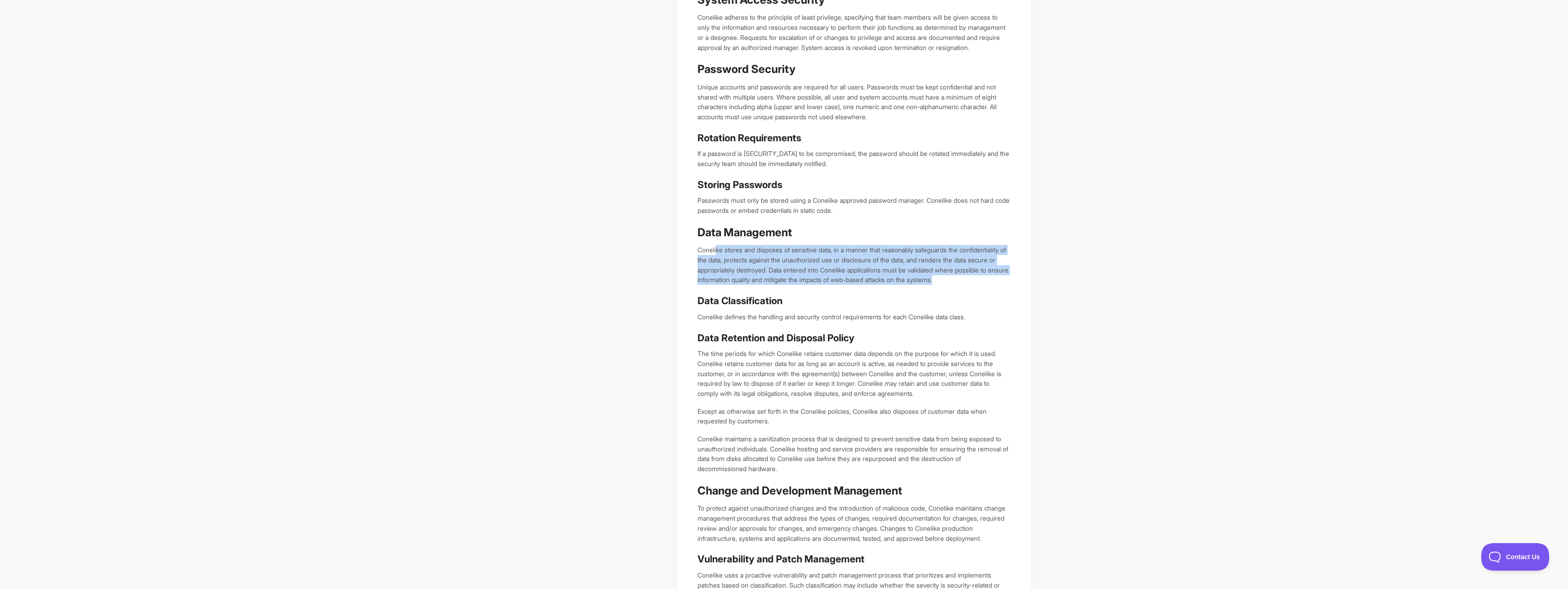
drag, startPoint x: 738, startPoint y: 260, endPoint x: 841, endPoint y: 302, distance: 111.2
click at [841, 285] on p "Conelike stores and disposes of sensitive data, in a manner that reasonably saf…" at bounding box center [854, 265] width 312 height 40
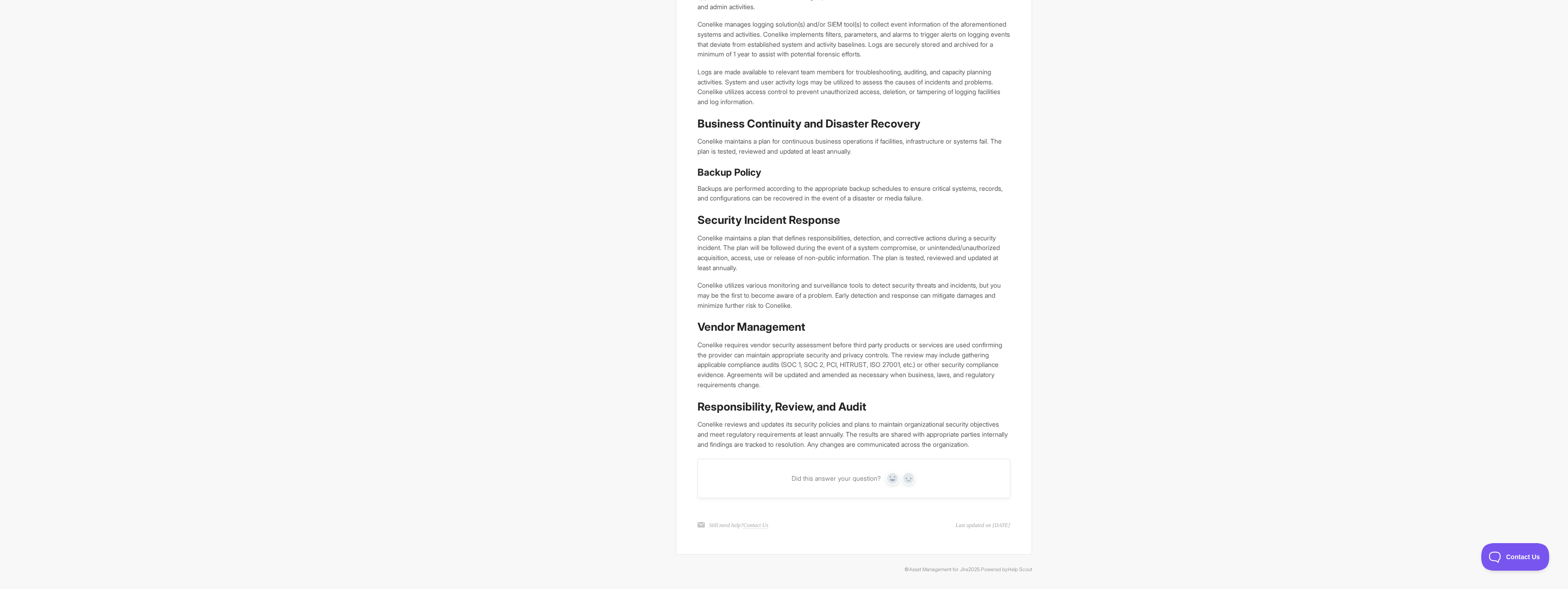
scroll to position [1193, 0]
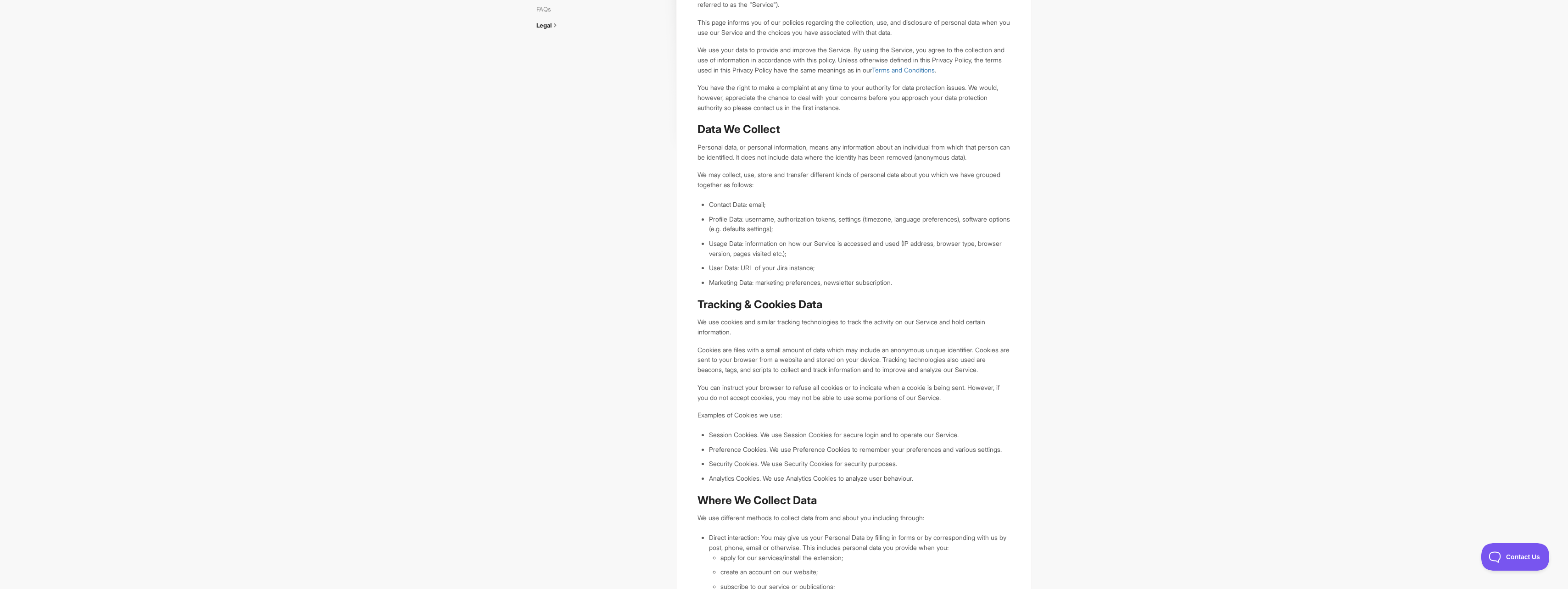
scroll to position [114, 0]
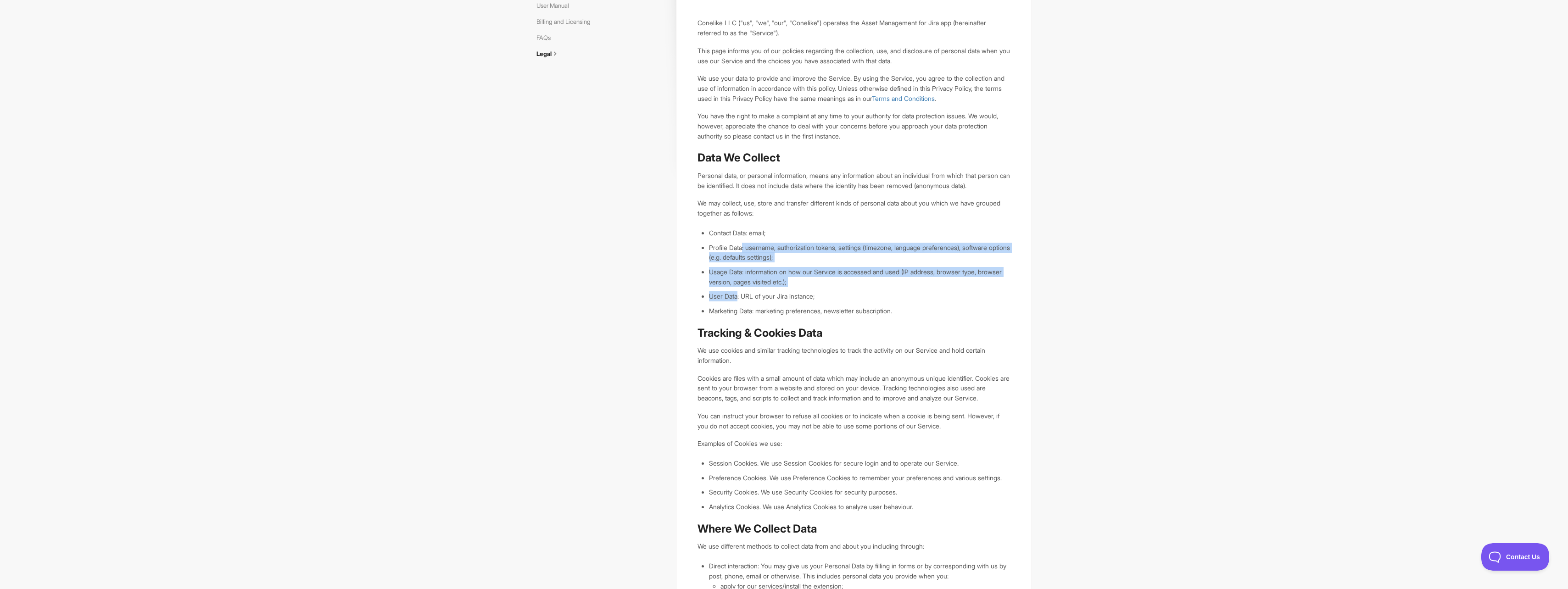
drag, startPoint x: 763, startPoint y: 253, endPoint x: 738, endPoint y: 298, distance: 51.5
click at [738, 298] on ul "Contact Data: email; Profile Data: username, authorization tokens, settings (ti…" at bounding box center [859, 272] width 301 height 88
click at [738, 298] on ul "Contact Data: email; Profile Data: username, authorization tokens, settings (ti…" at bounding box center [859, 272] width 301 height 88
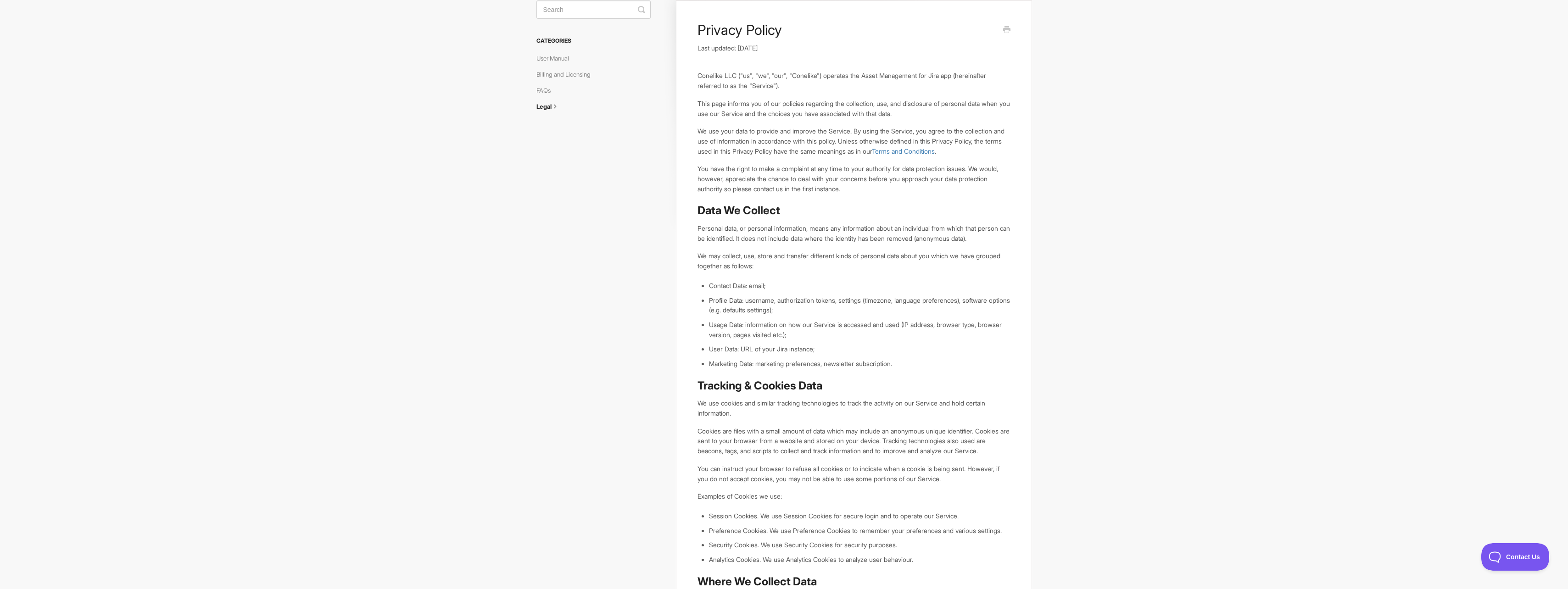
scroll to position [0, 0]
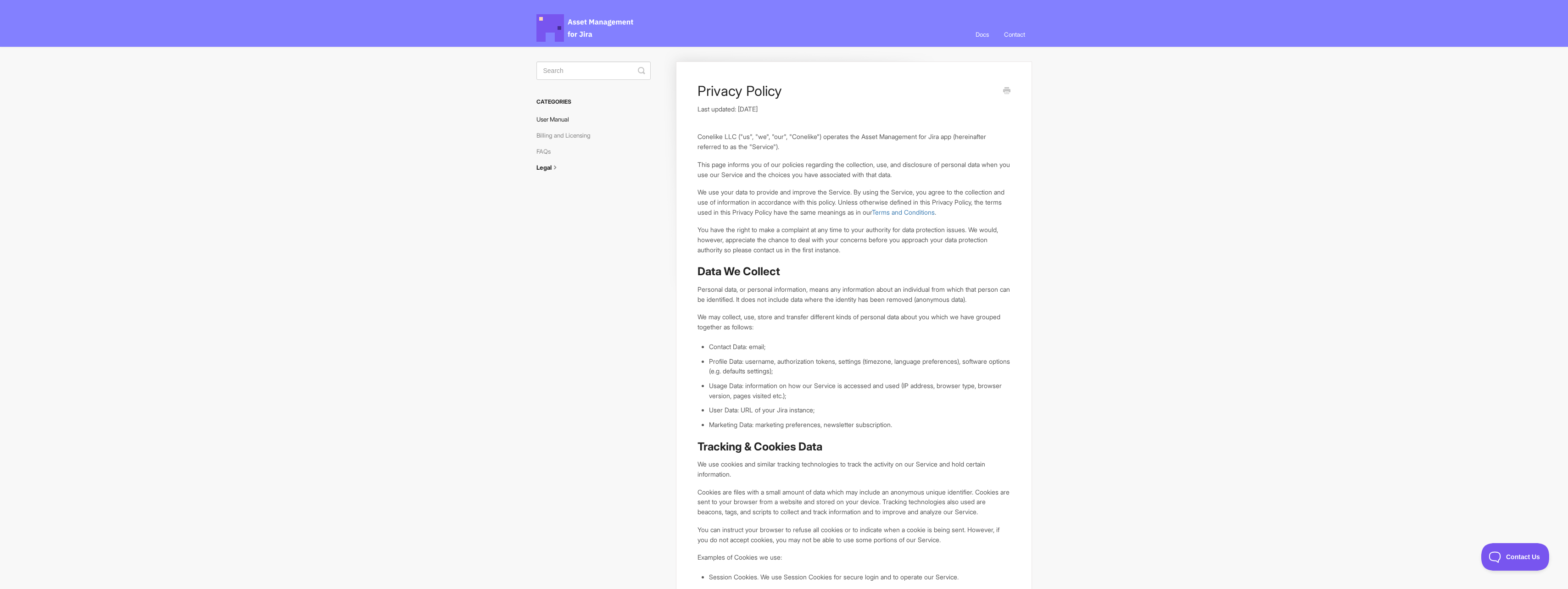
click at [568, 126] on link "User Manual" at bounding box center [556, 120] width 40 height 15
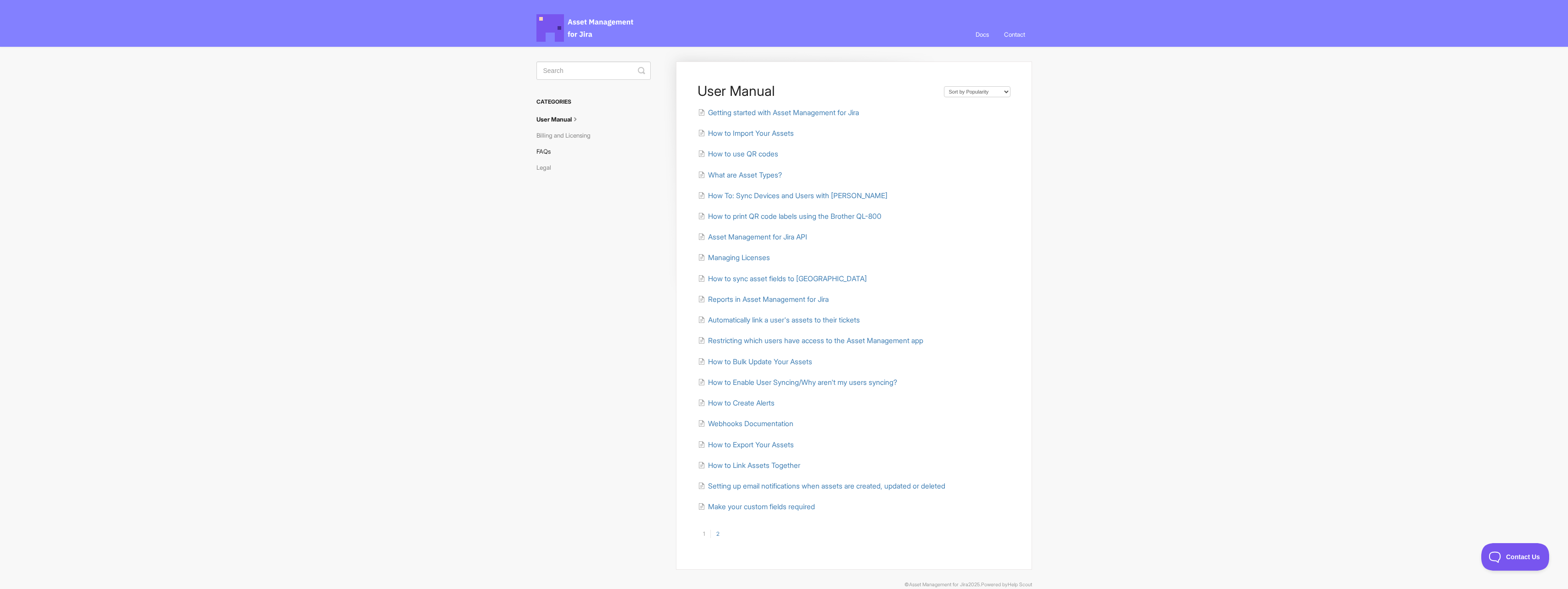
click at [547, 156] on link "FAQs" at bounding box center [547, 152] width 21 height 15
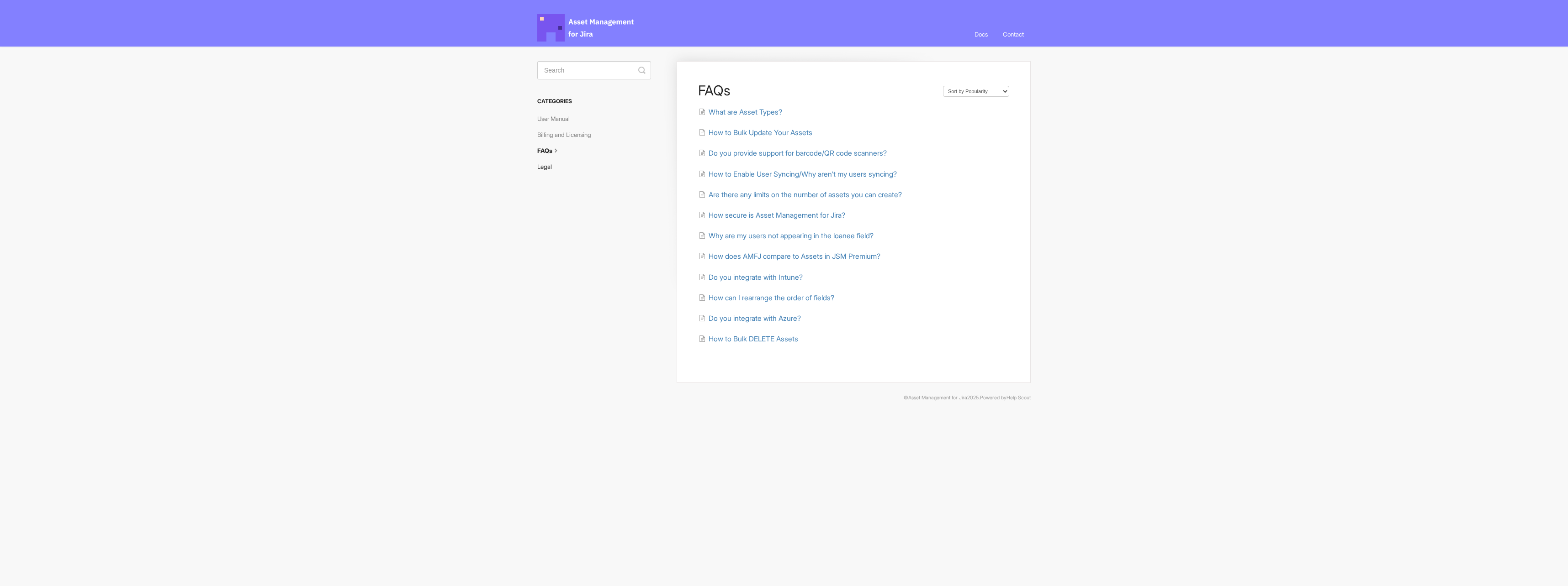
click at [545, 167] on link "Legal" at bounding box center [548, 167] width 22 height 15
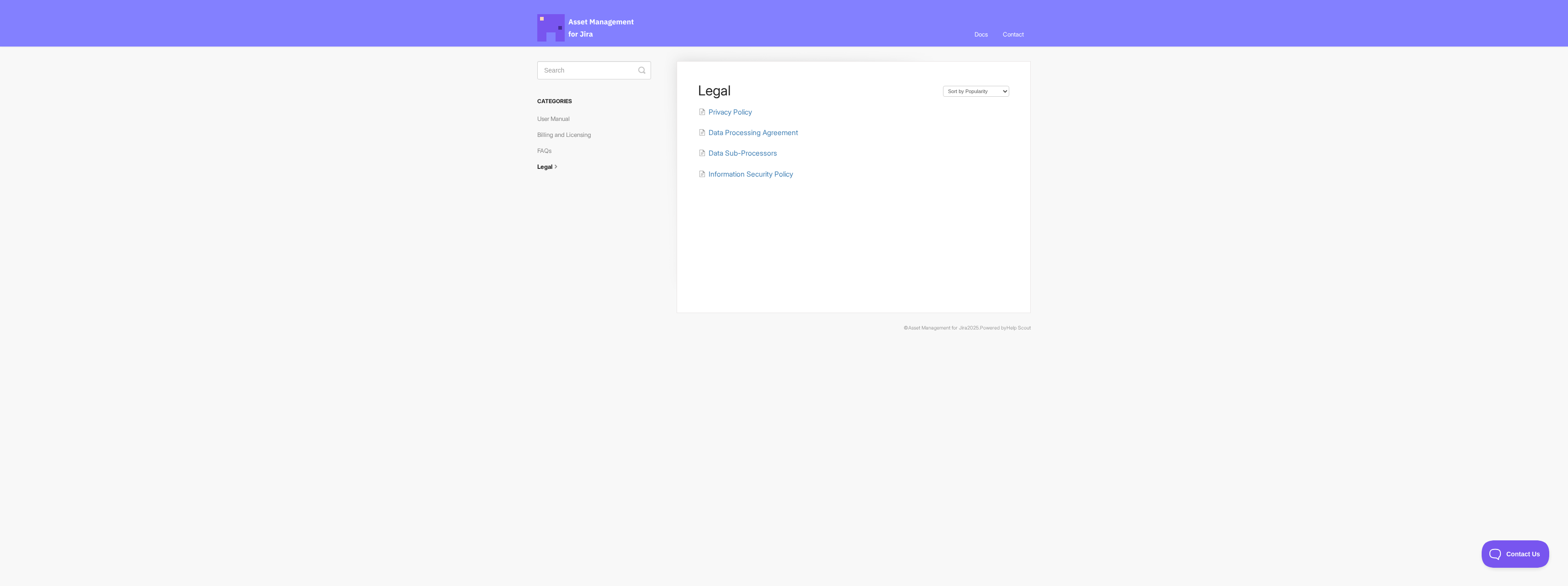
click at [559, 154] on li "FAQs" at bounding box center [594, 151] width 114 height 15
click at [732, 181] on div "Legal Sort by Default Sort A-Z Sort by Popularity Sort by Last Updated Privacy …" at bounding box center [854, 187] width 354 height 252
click at [732, 176] on span "Information Security Policy" at bounding box center [751, 174] width 85 height 9
